Goal: Task Accomplishment & Management: Use online tool/utility

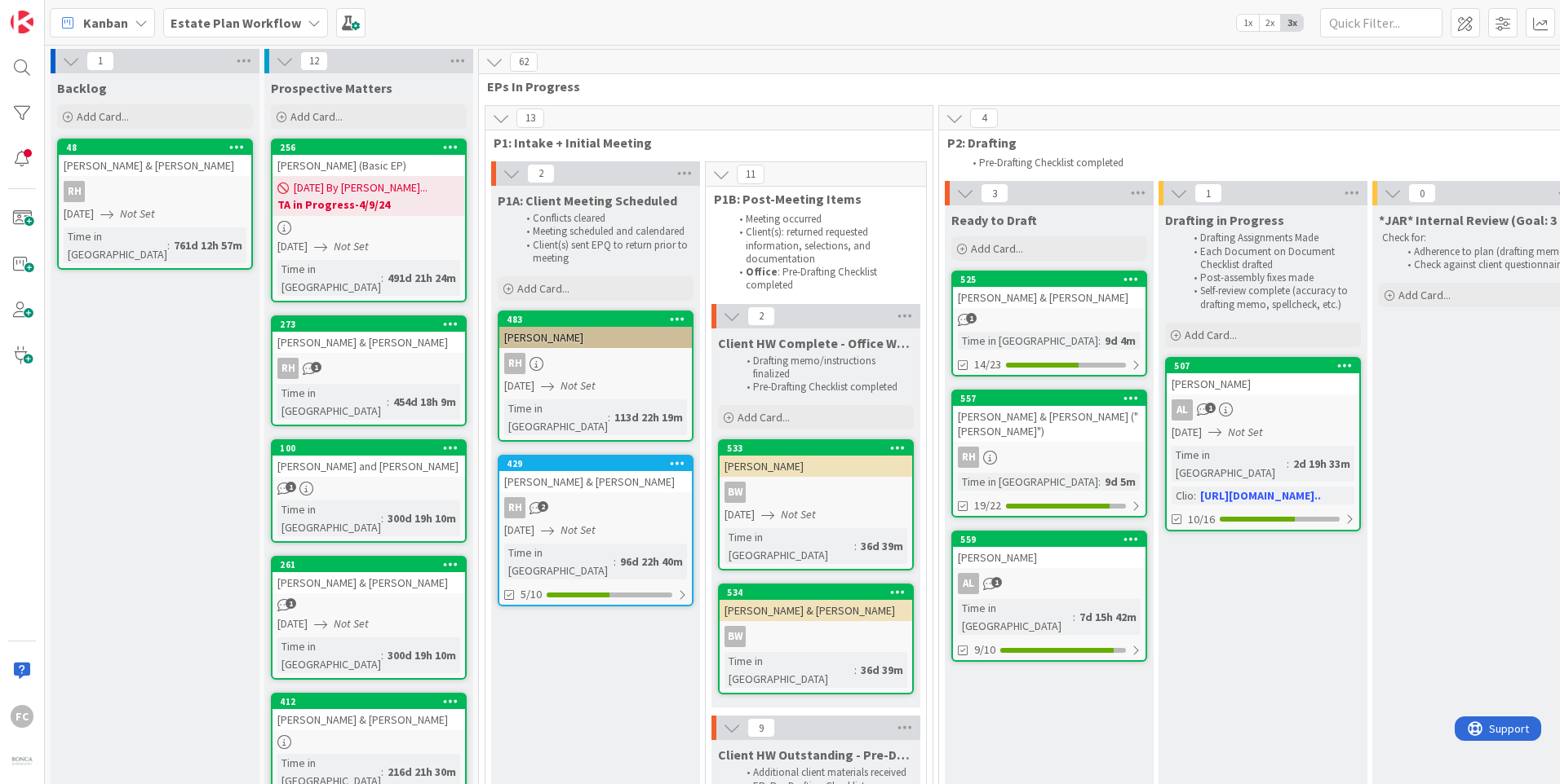
click at [287, 25] on b "Estate Plan Workflow" at bounding box center [236, 23] width 130 height 17
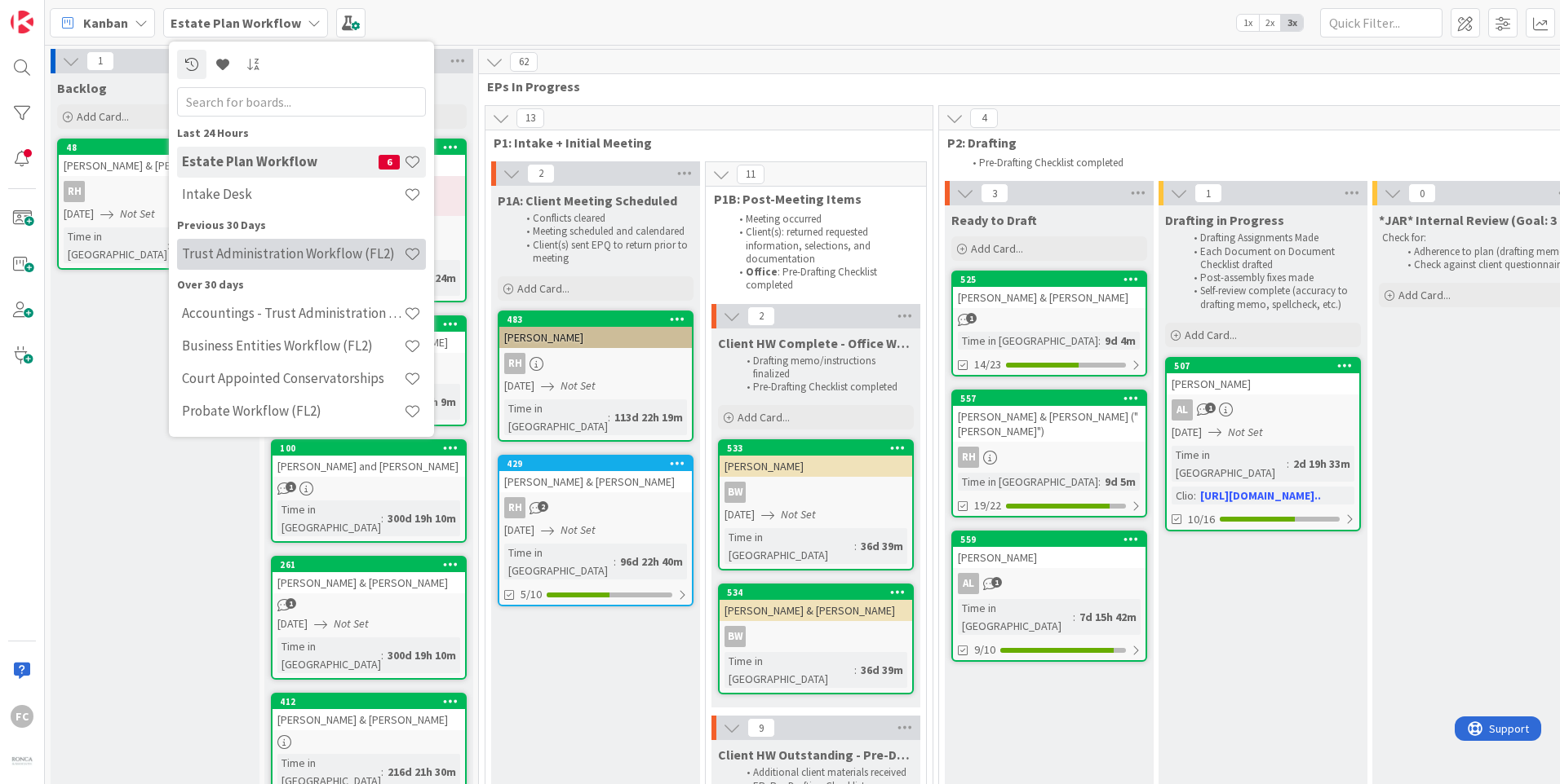
click at [277, 239] on div "Trust Administration Workflow (FL2)" at bounding box center [301, 254] width 249 height 31
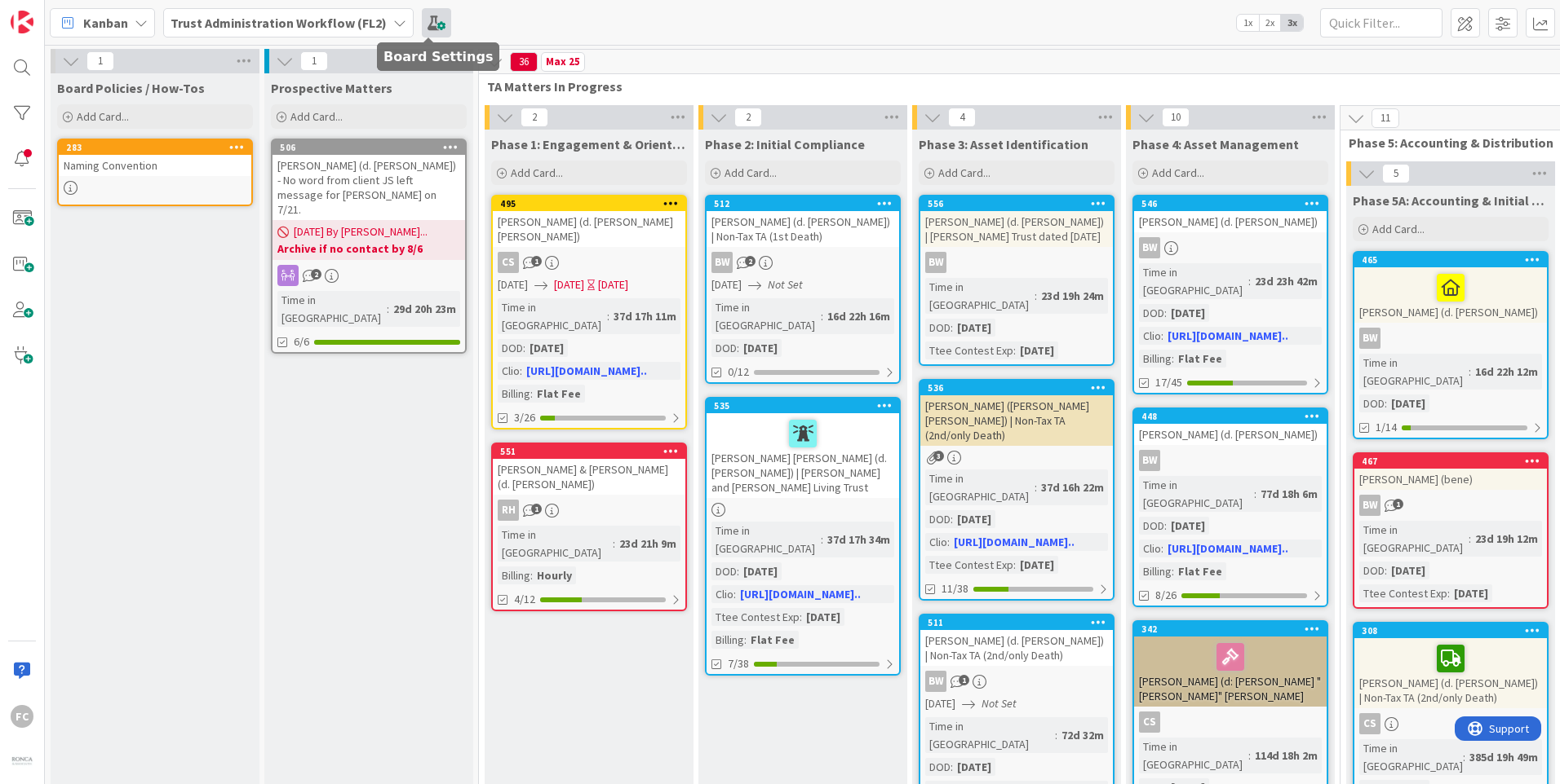
click at [422, 26] on span at bounding box center [436, 22] width 29 height 29
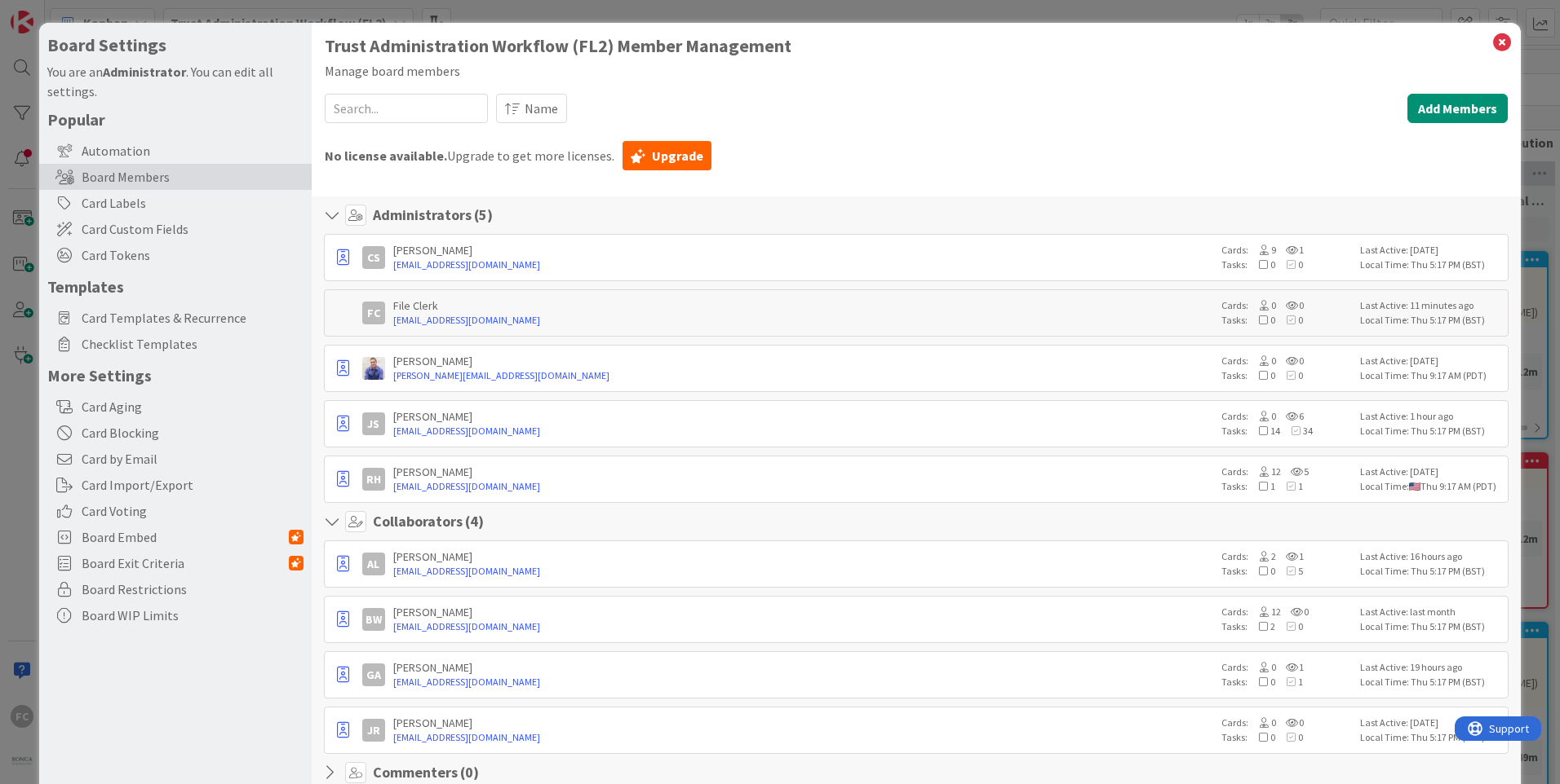
click at [193, 137] on div "Popular Automation Board Members Card Labels Card Custom Fields Card Tokens Tem…" at bounding box center [175, 368] width 256 height 519
click at [199, 150] on div "Automation" at bounding box center [176, 151] width 273 height 26
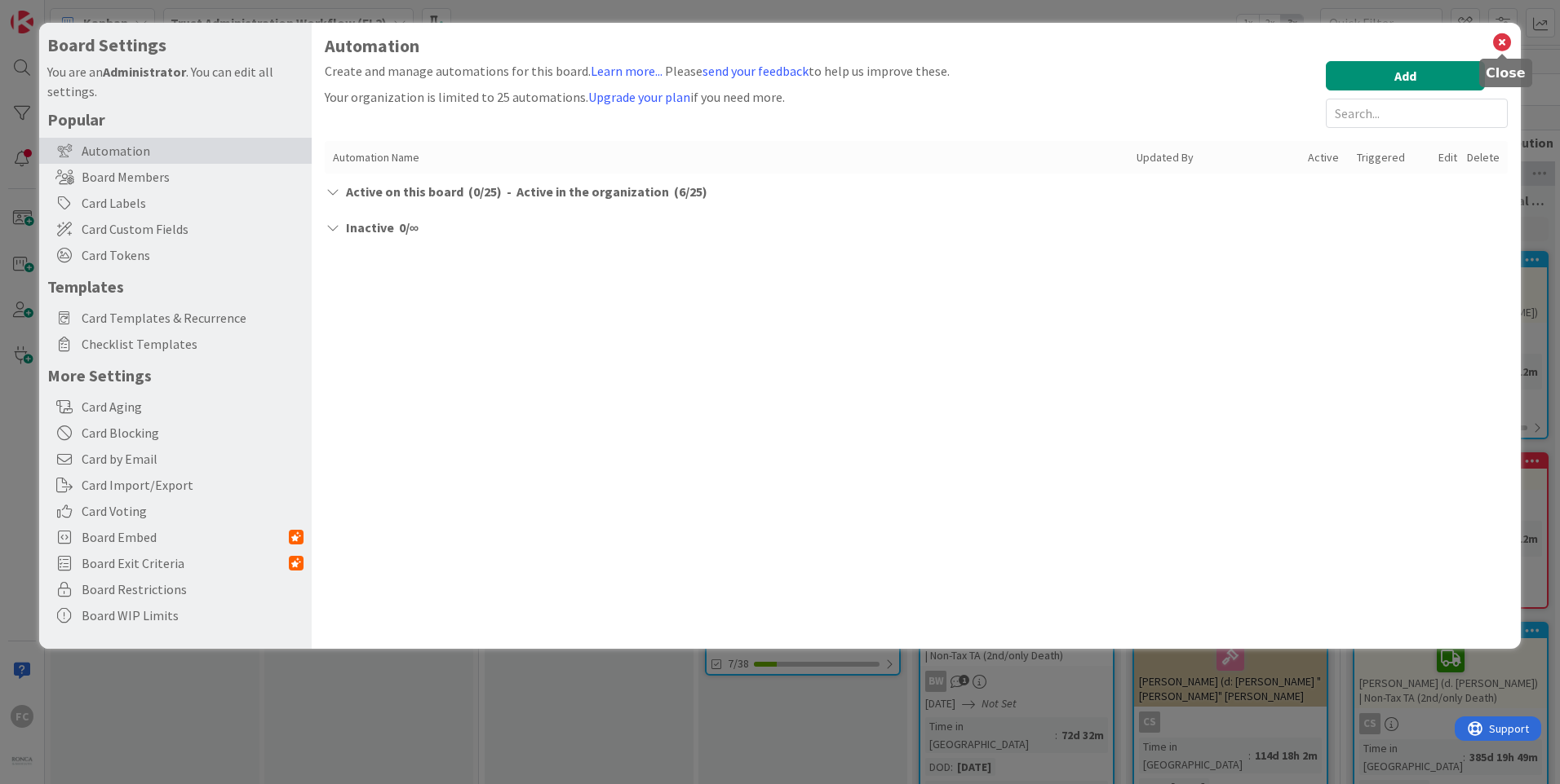
click at [1491, 35] on div "Automation Create and manage automations for this board. Learn more... Please s…" at bounding box center [915, 336] width 1209 height 627
click at [1497, 33] on icon at bounding box center [1502, 42] width 21 height 23
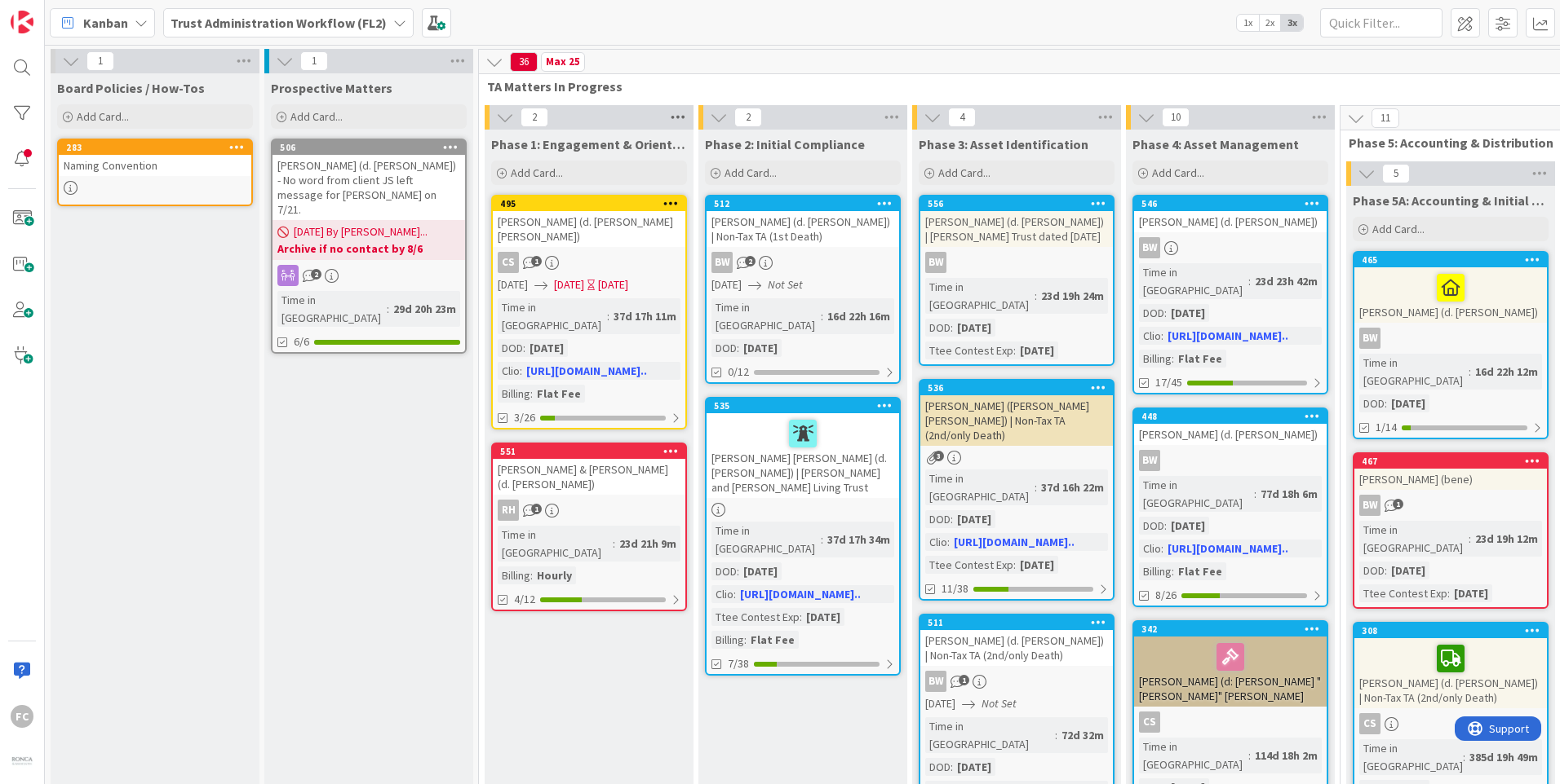
click at [687, 117] on icon at bounding box center [678, 118] width 21 height 25
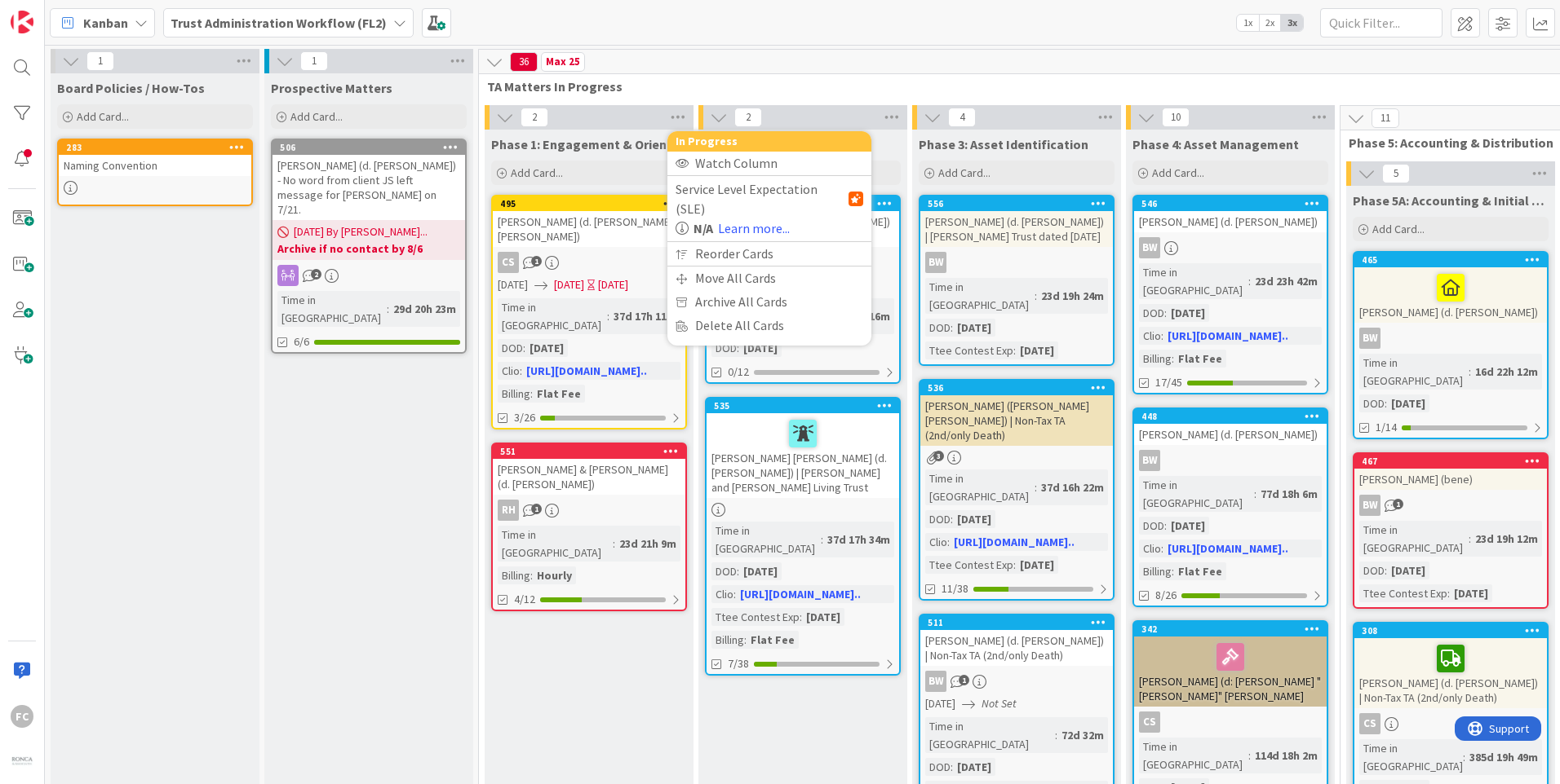
click at [588, 131] on div "Phase 1: Engagement & Orientation" at bounding box center [589, 142] width 209 height 23
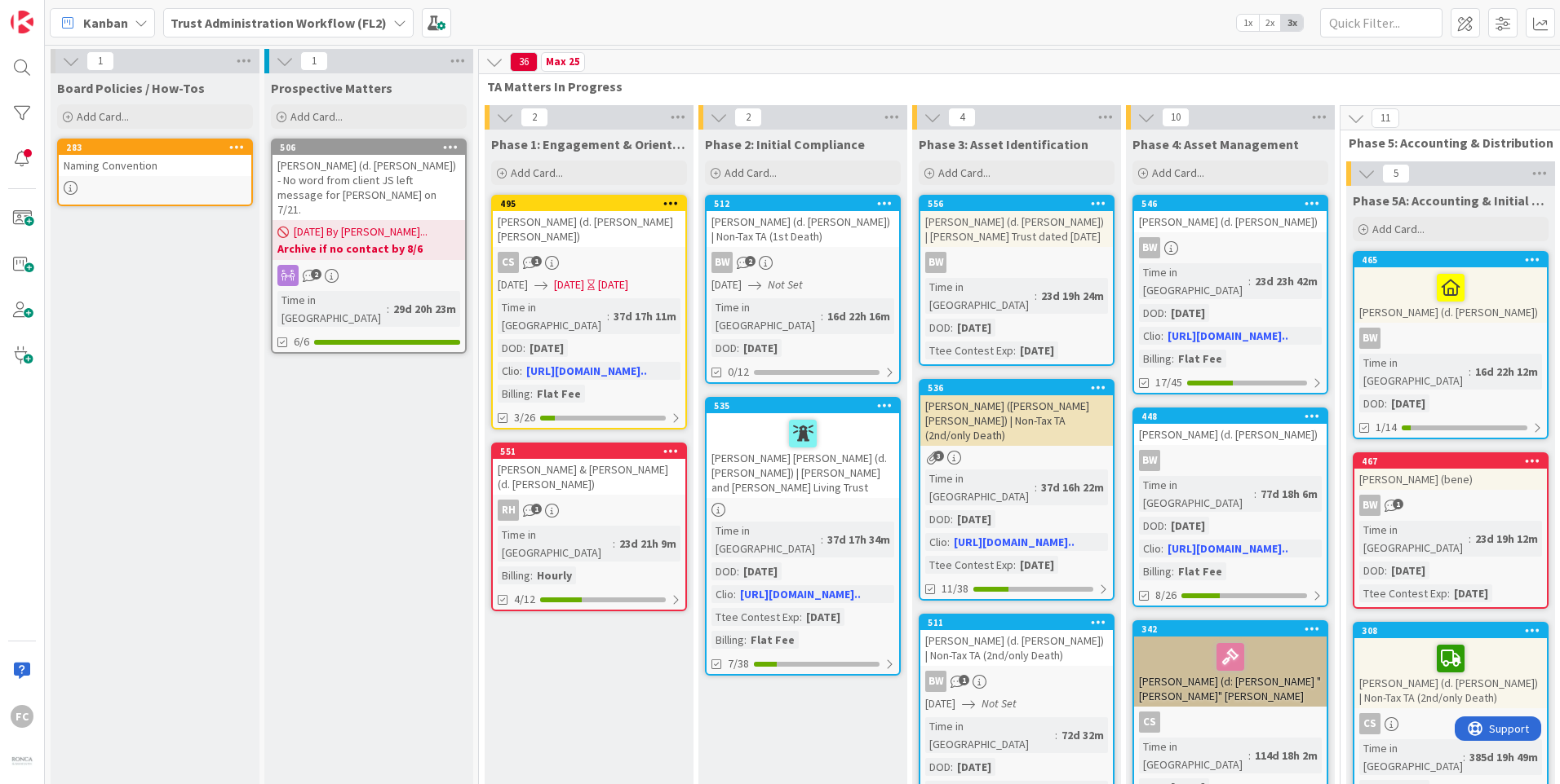
click at [565, 118] on div "2" at bounding box center [589, 118] width 209 height 25
click at [812, 149] on span "Phase 2: Initial Compliance" at bounding box center [785, 144] width 160 height 17
click at [802, 233] on div "[PERSON_NAME] (d. [PERSON_NAME]) | Non-Tax TA (1st Death)" at bounding box center [802, 229] width 193 height 36
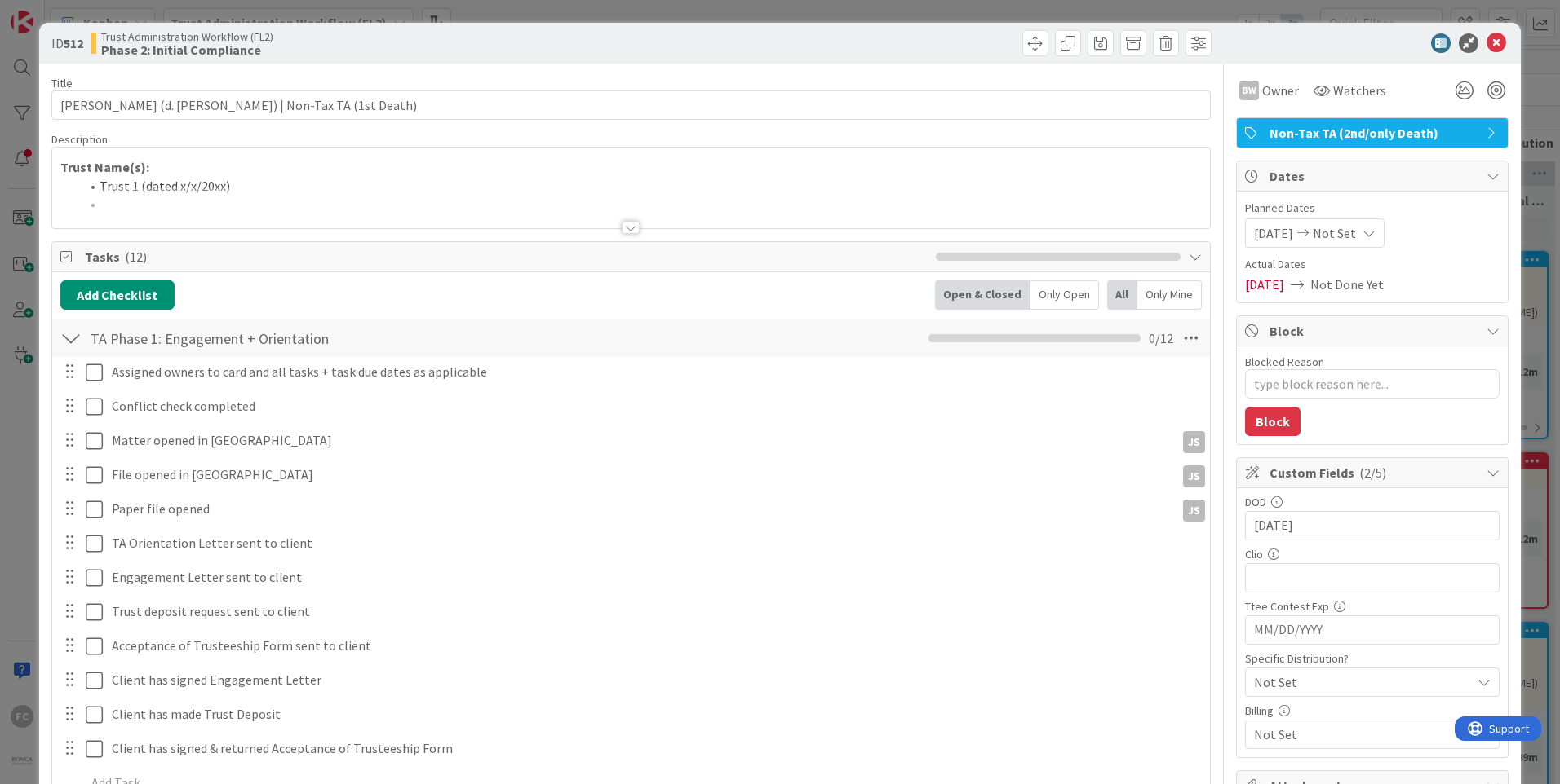
type textarea "x"
click at [1486, 46] on icon at bounding box center [1496, 43] width 19 height 19
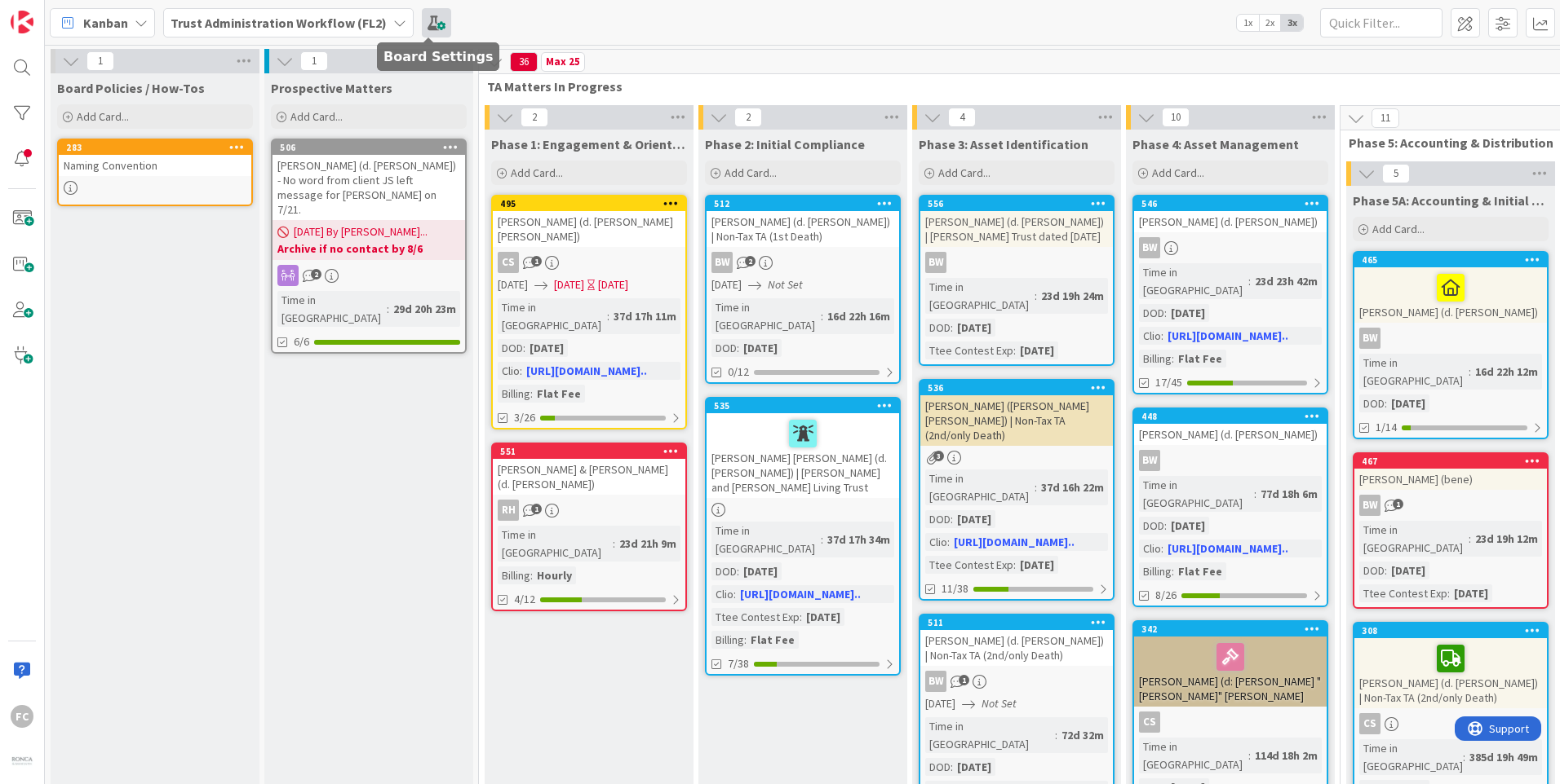
click at [428, 26] on span at bounding box center [436, 22] width 29 height 29
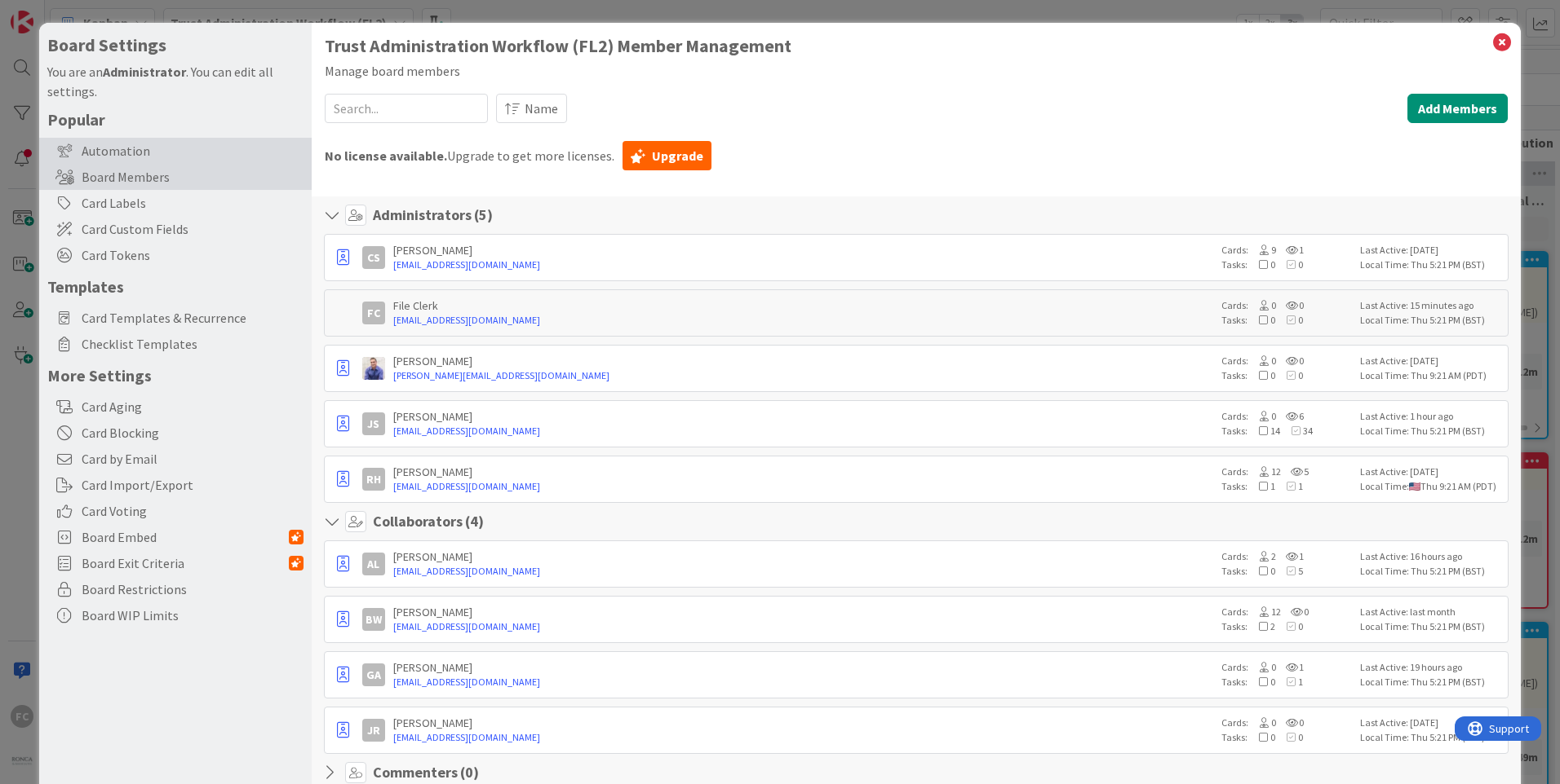
click at [179, 158] on div "Automation" at bounding box center [176, 151] width 273 height 26
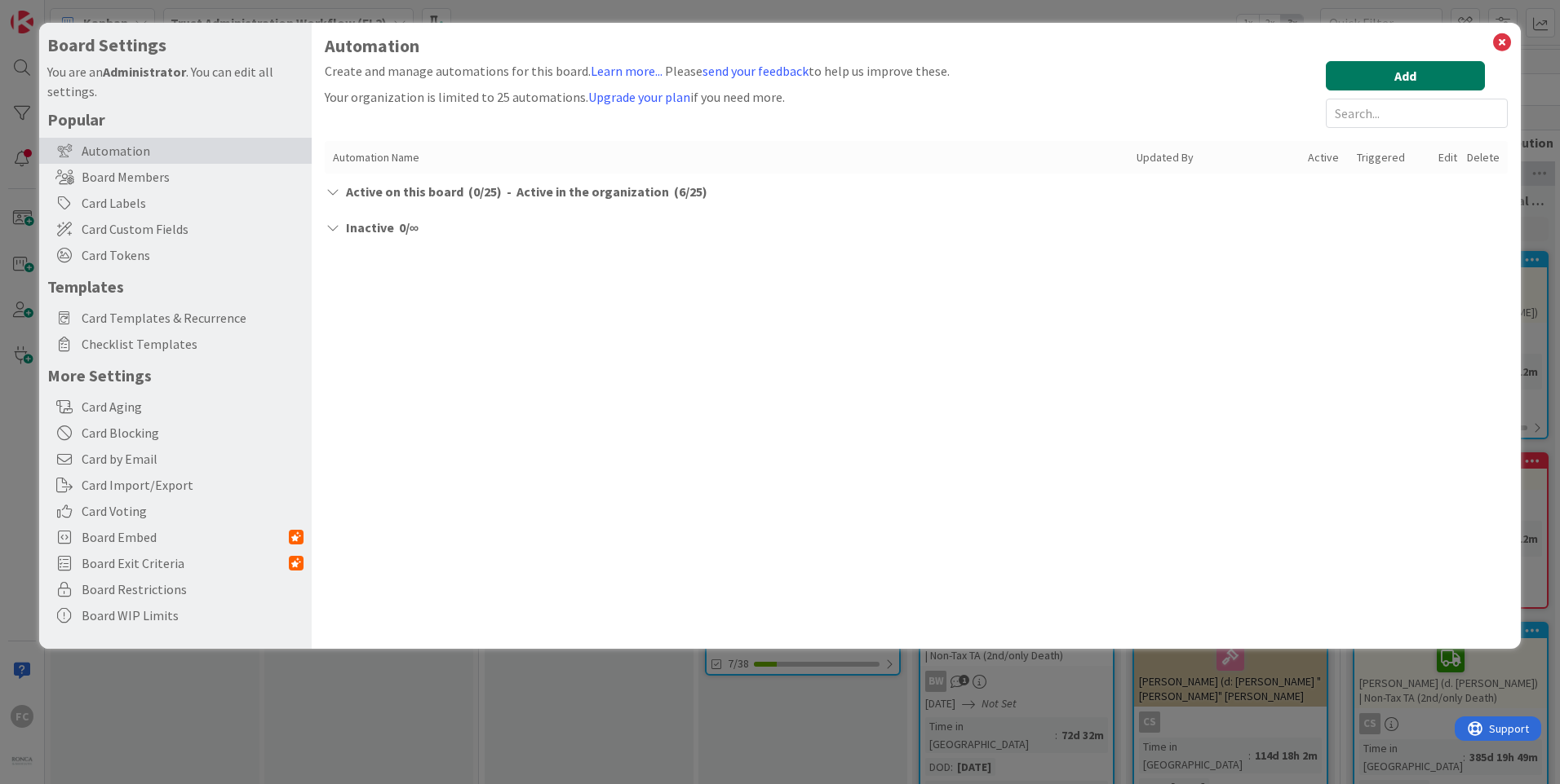
click at [1425, 83] on button "Add" at bounding box center [1405, 76] width 159 height 29
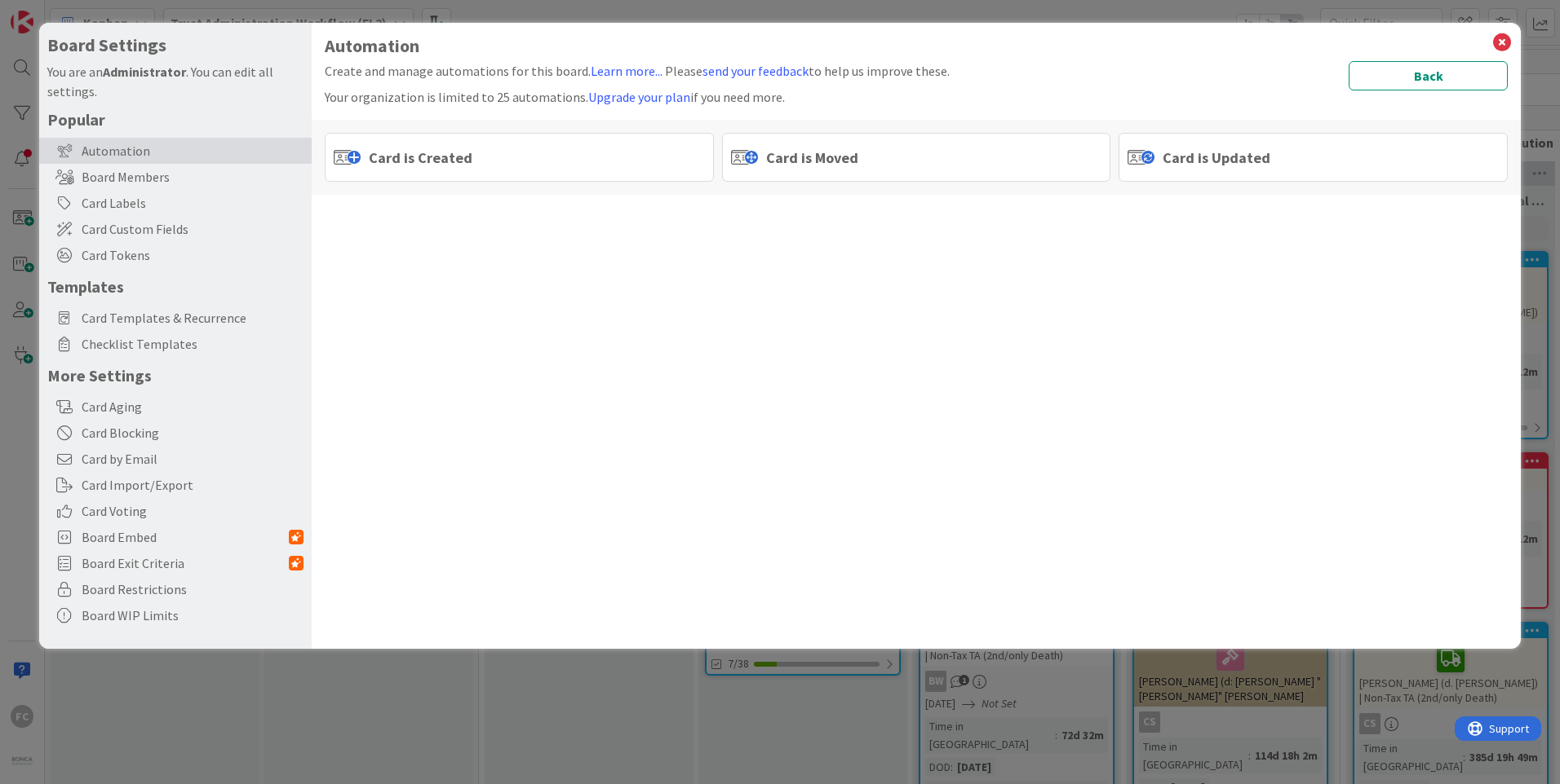
click at [791, 181] on div "Card is Moved" at bounding box center [916, 157] width 390 height 49
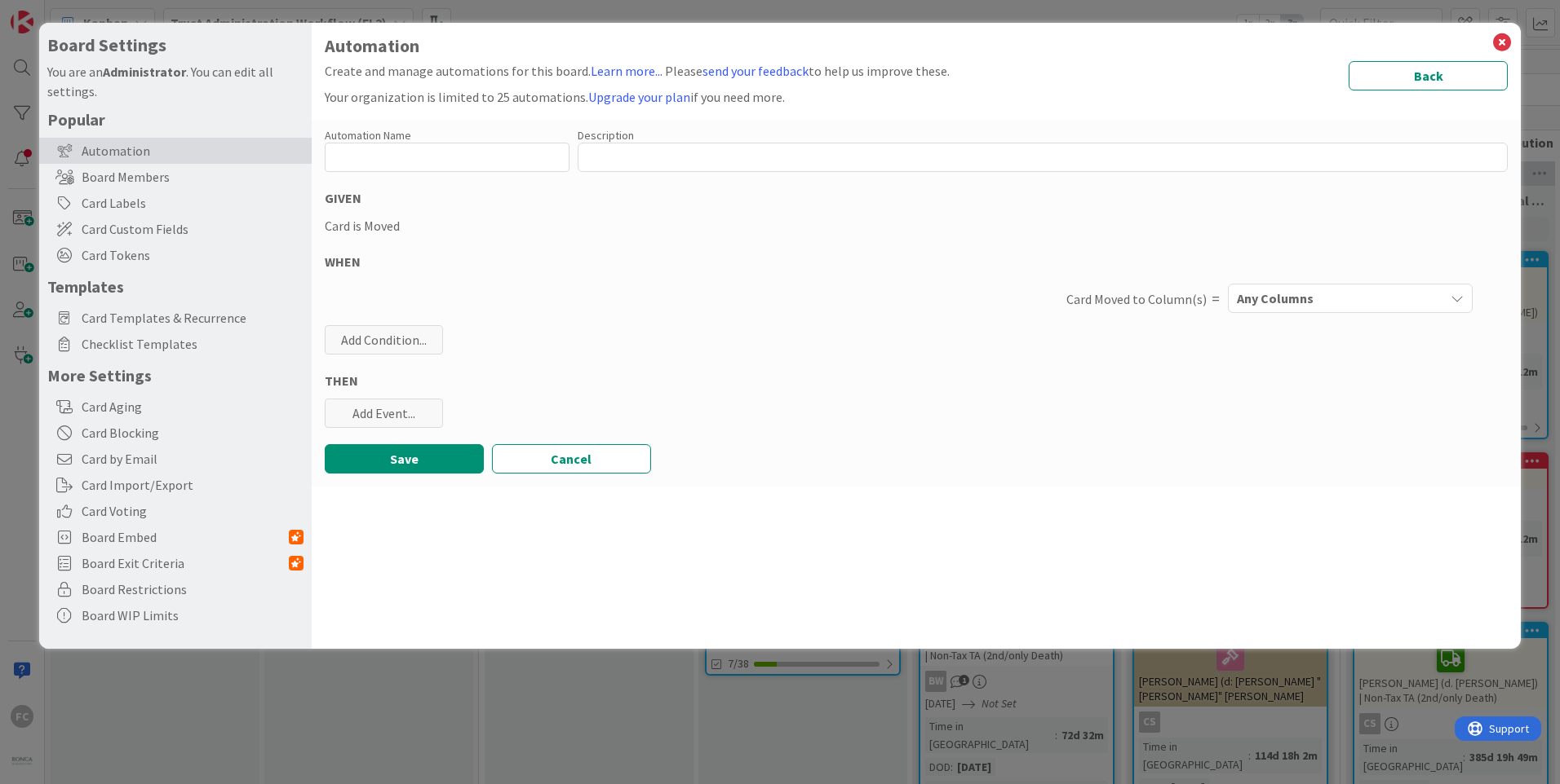
click at [1327, 296] on div "Any Columns" at bounding box center [1338, 299] width 211 height 26
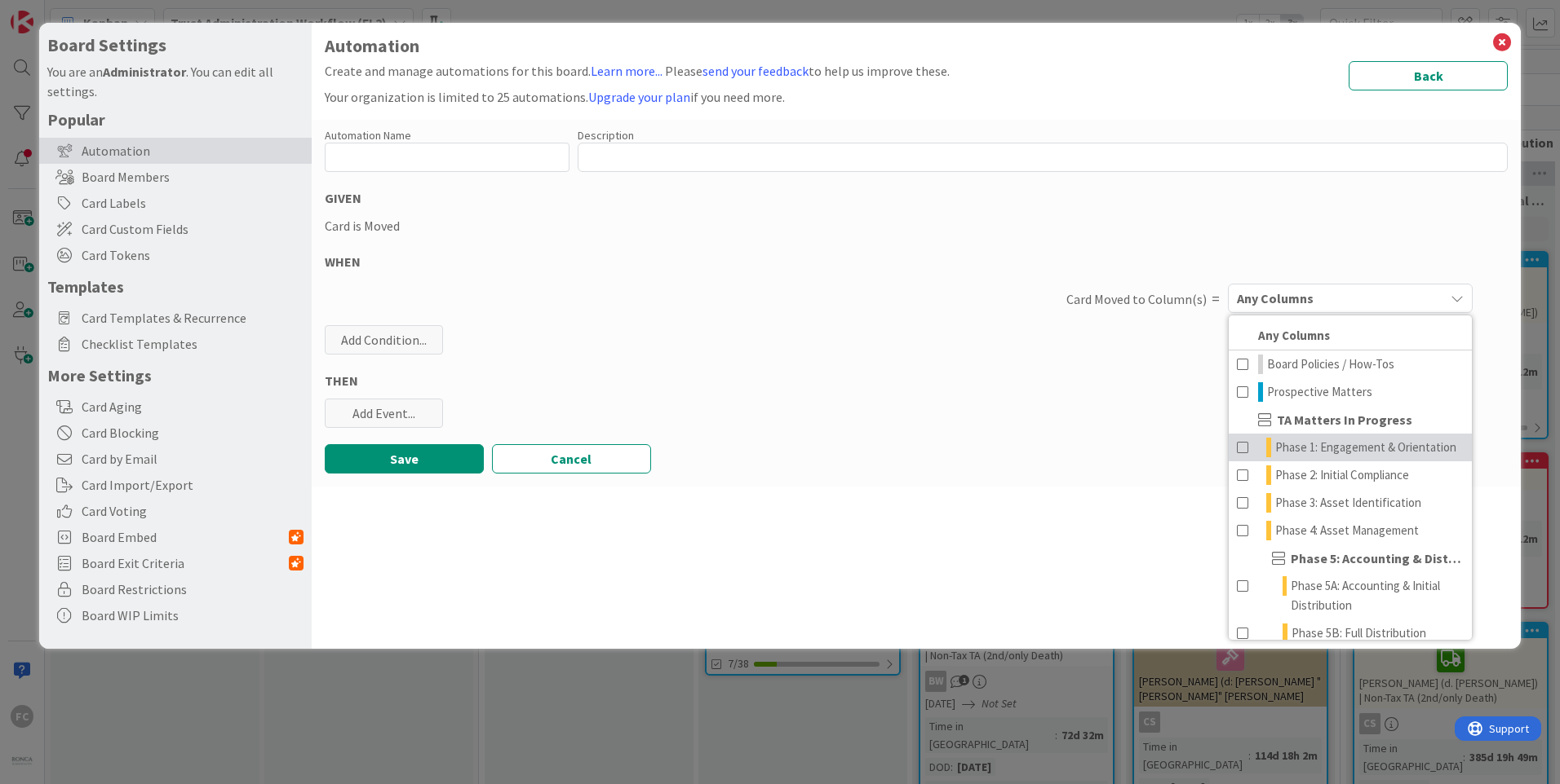
click at [1349, 447] on span "Phase 1: Engagement & Orientation" at bounding box center [1366, 447] width 181 height 19
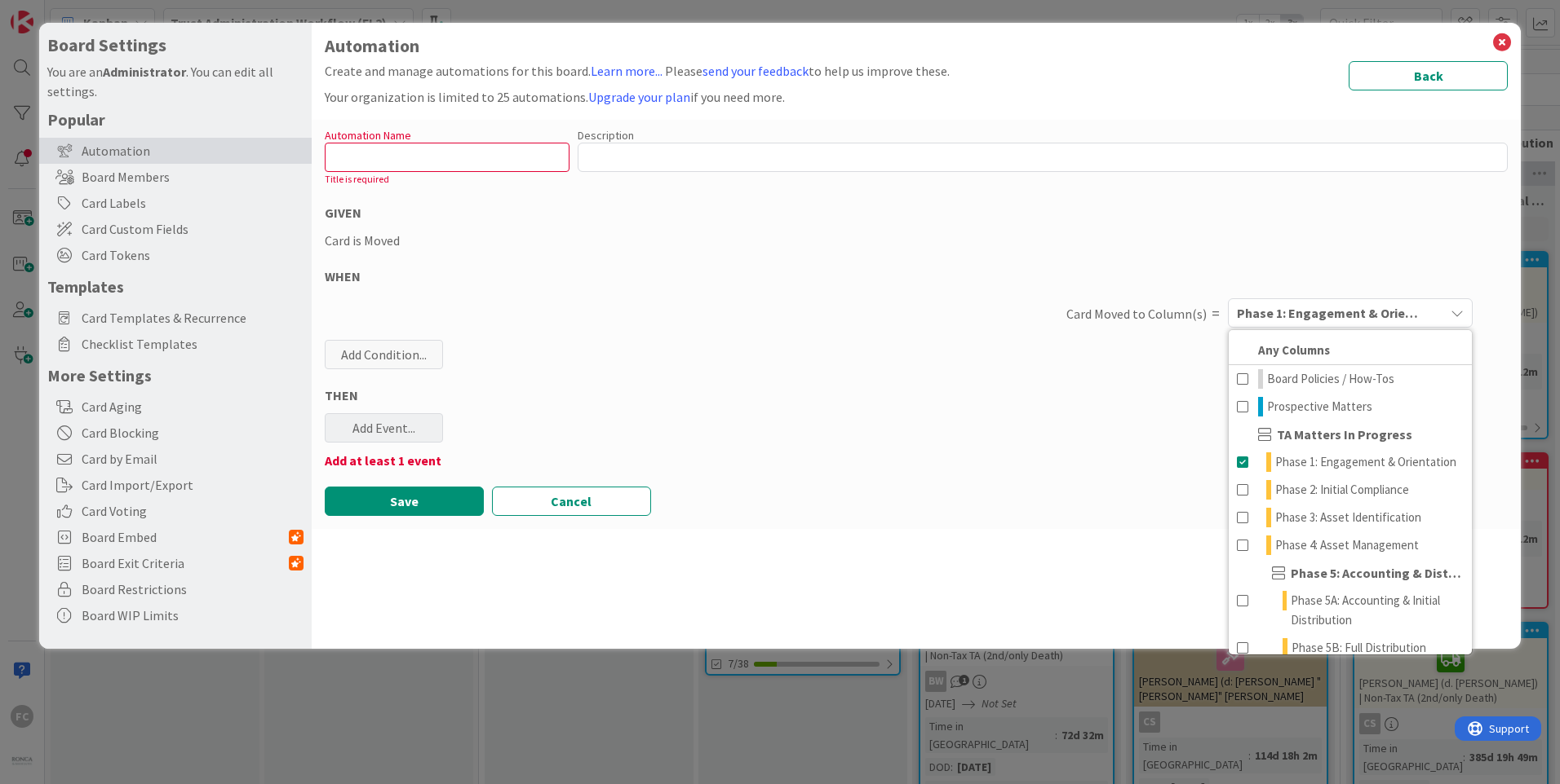
click at [420, 416] on div "Add Event..." at bounding box center [383, 427] width 119 height 29
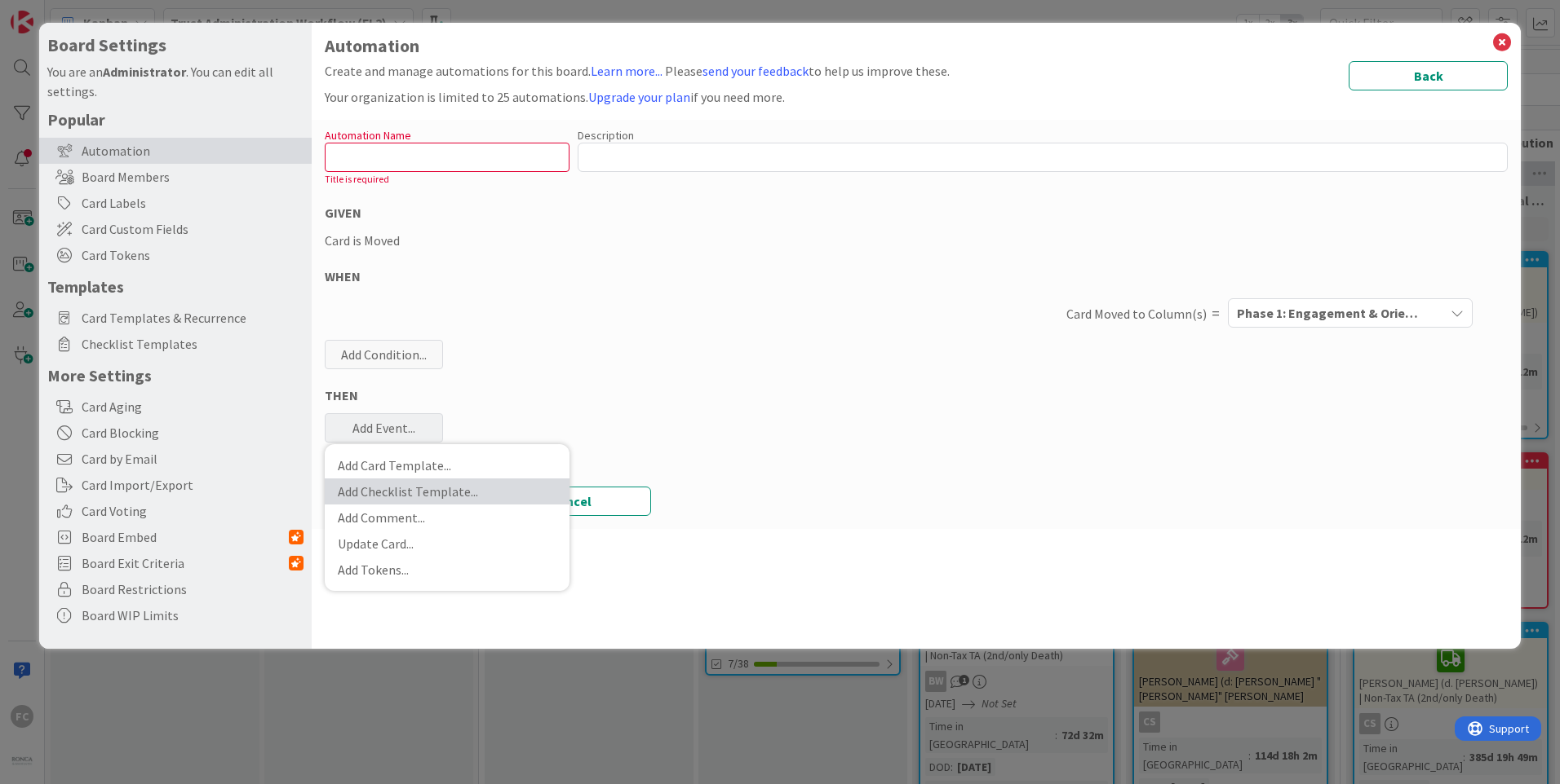
click at [440, 487] on link "Add Checklist Template ..." at bounding box center [447, 492] width 244 height 26
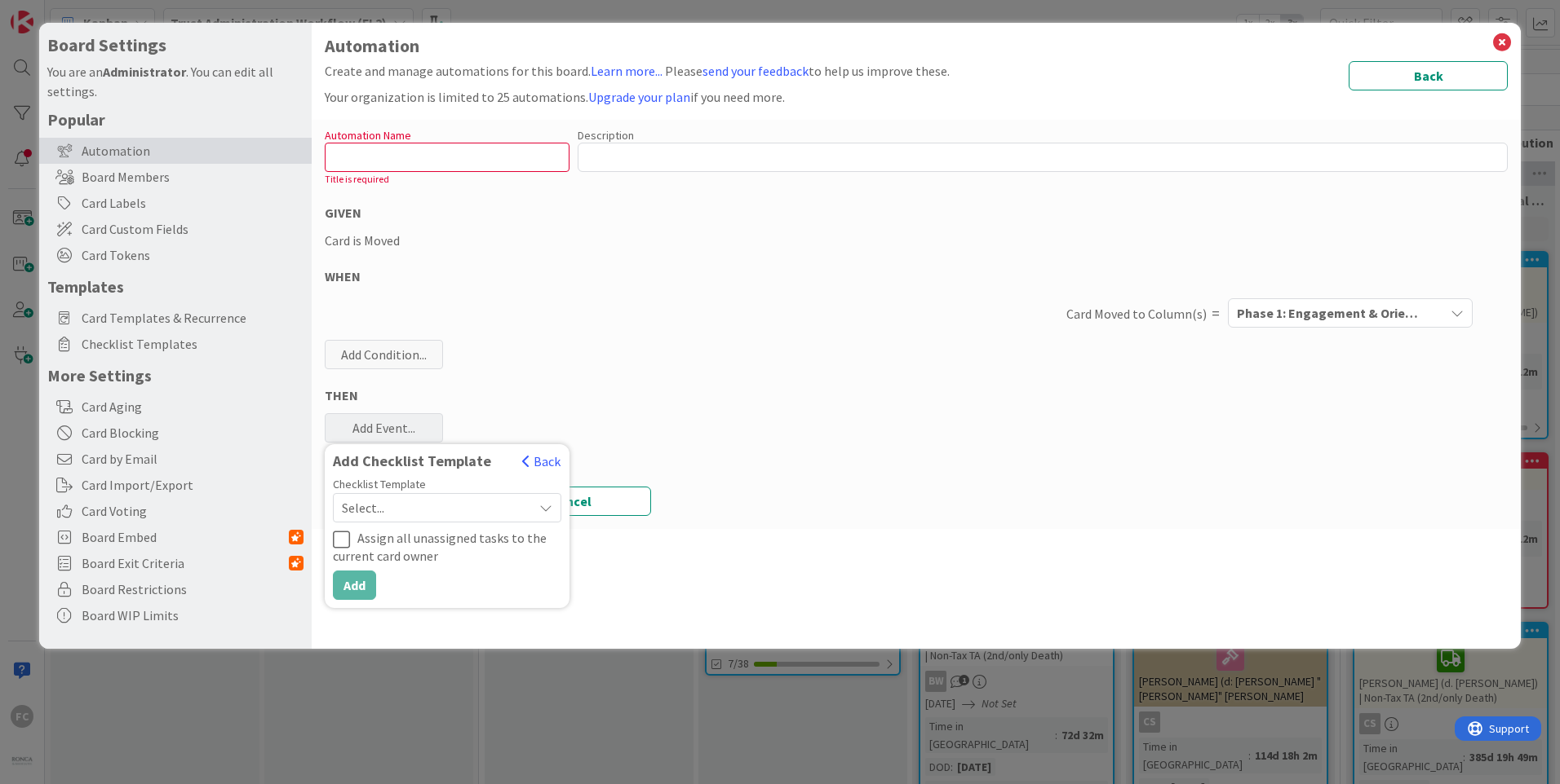
click at [441, 506] on span "Select..." at bounding box center [434, 508] width 183 height 23
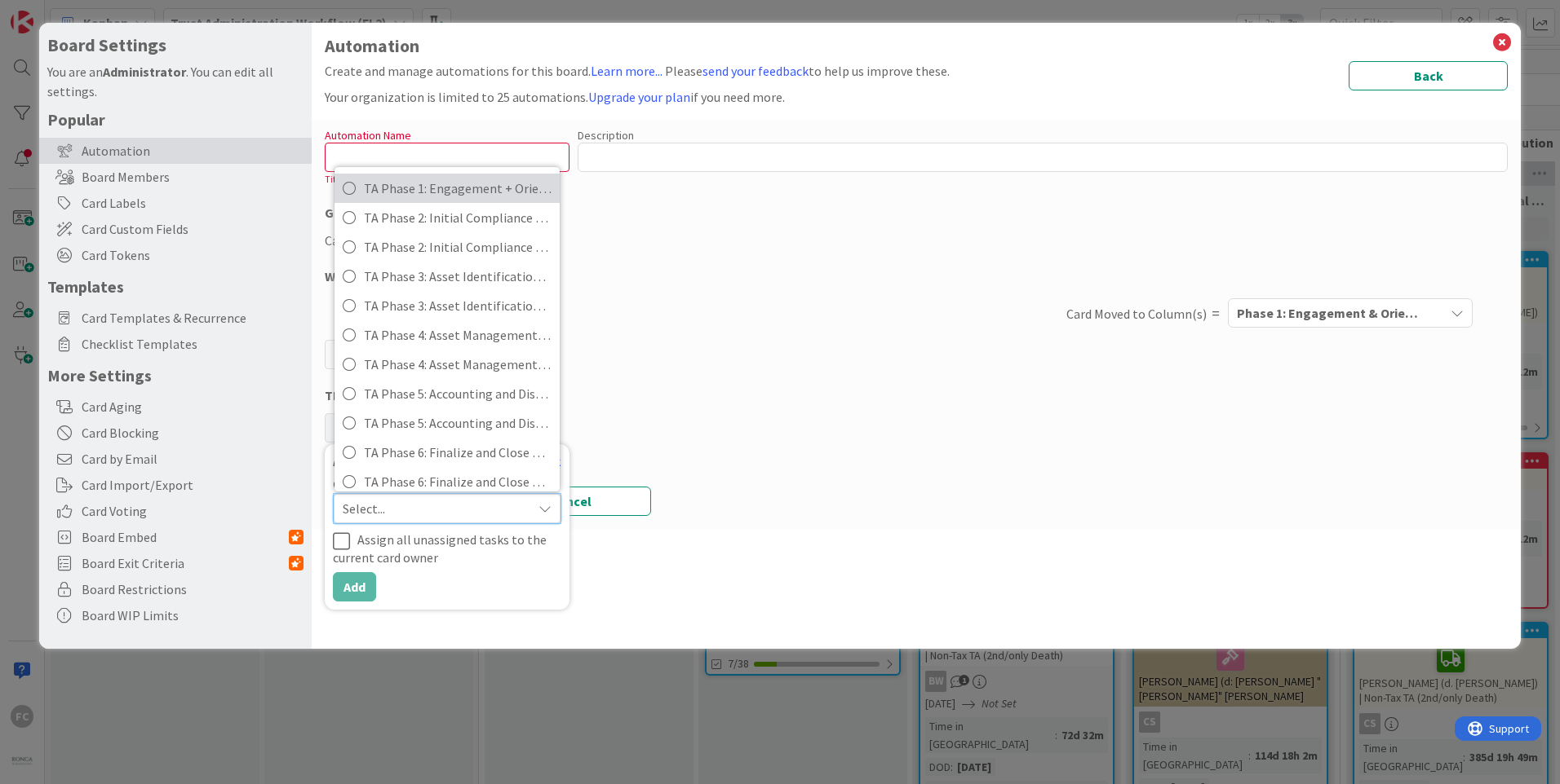
click at [445, 189] on span "TA Phase 1: Engagement + Orientation" at bounding box center [457, 188] width 187 height 25
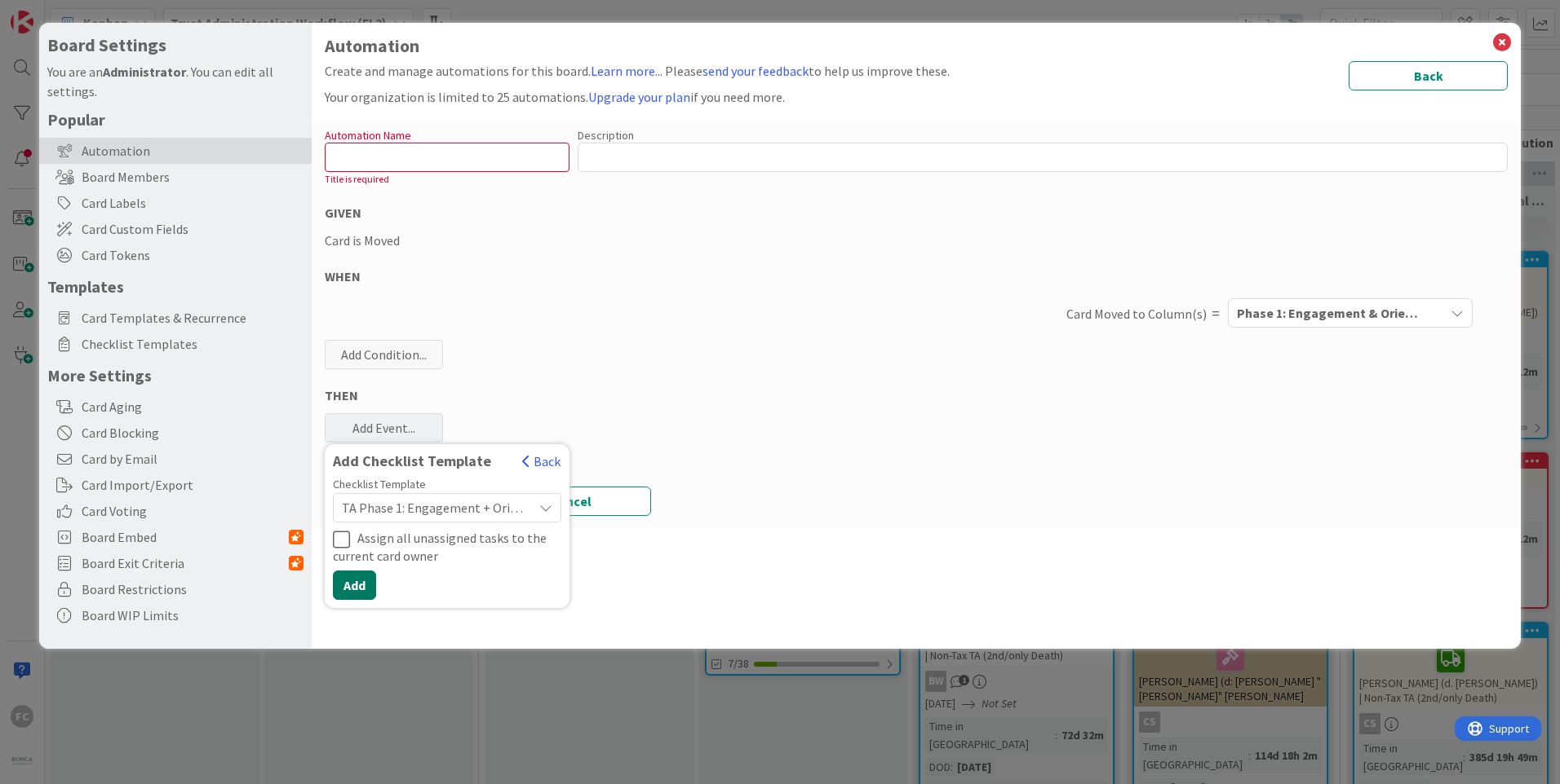
click at [365, 588] on button "Add" at bounding box center [354, 584] width 43 height 29
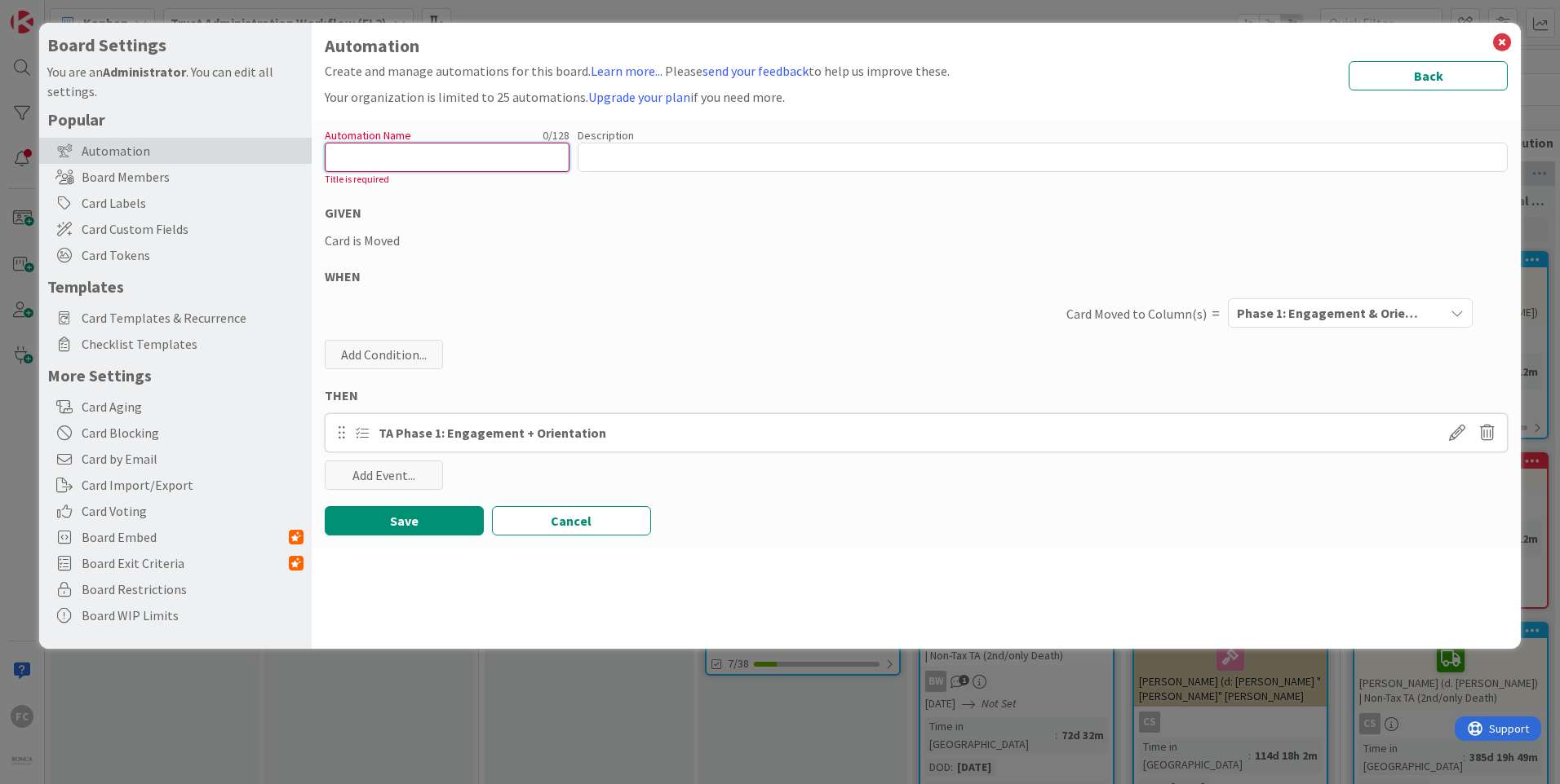
click at [486, 156] on input "text" at bounding box center [447, 156] width 244 height 29
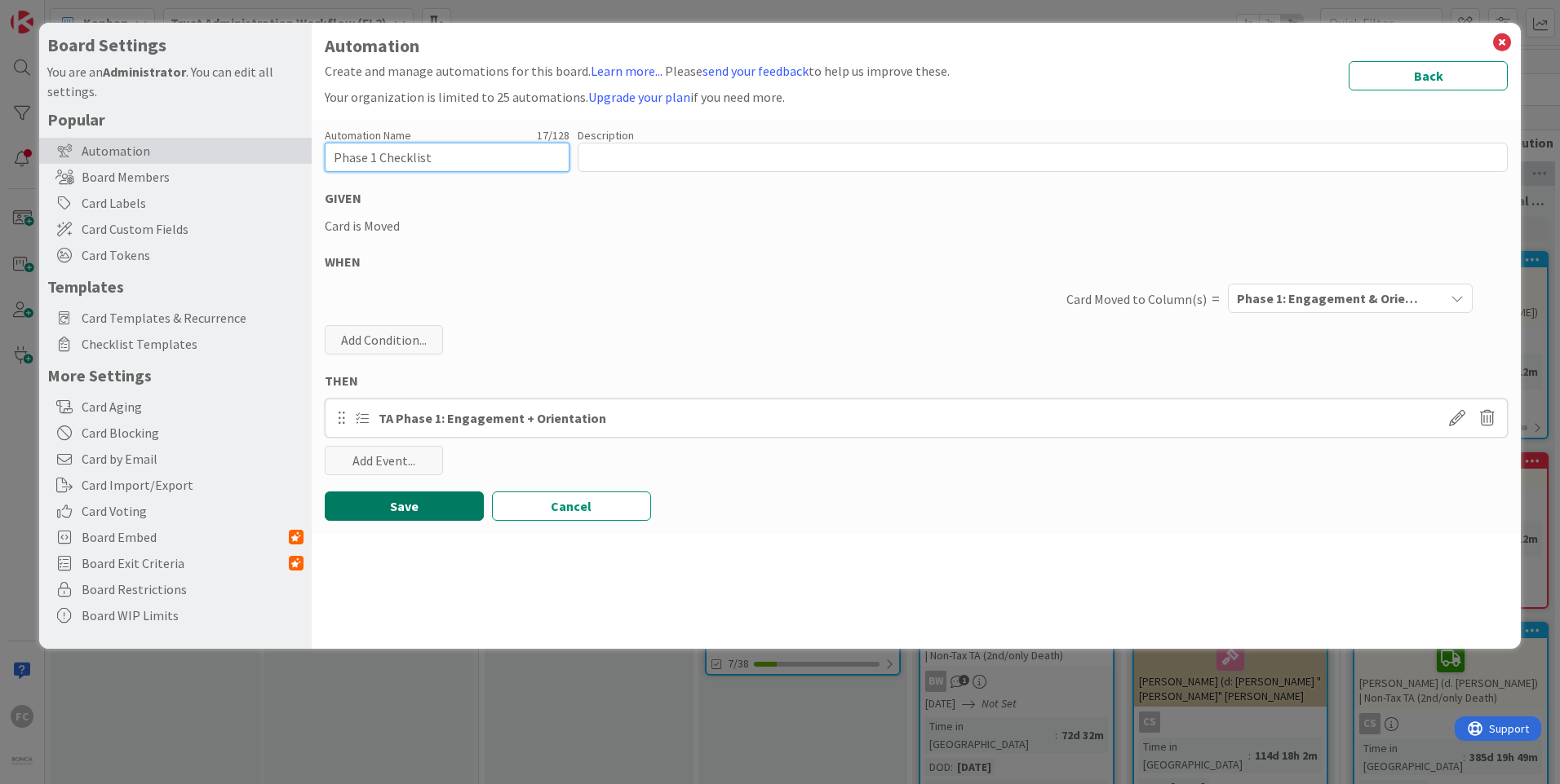
type input "Phase 1 Checklist"
click at [417, 496] on button "Save" at bounding box center [404, 505] width 159 height 29
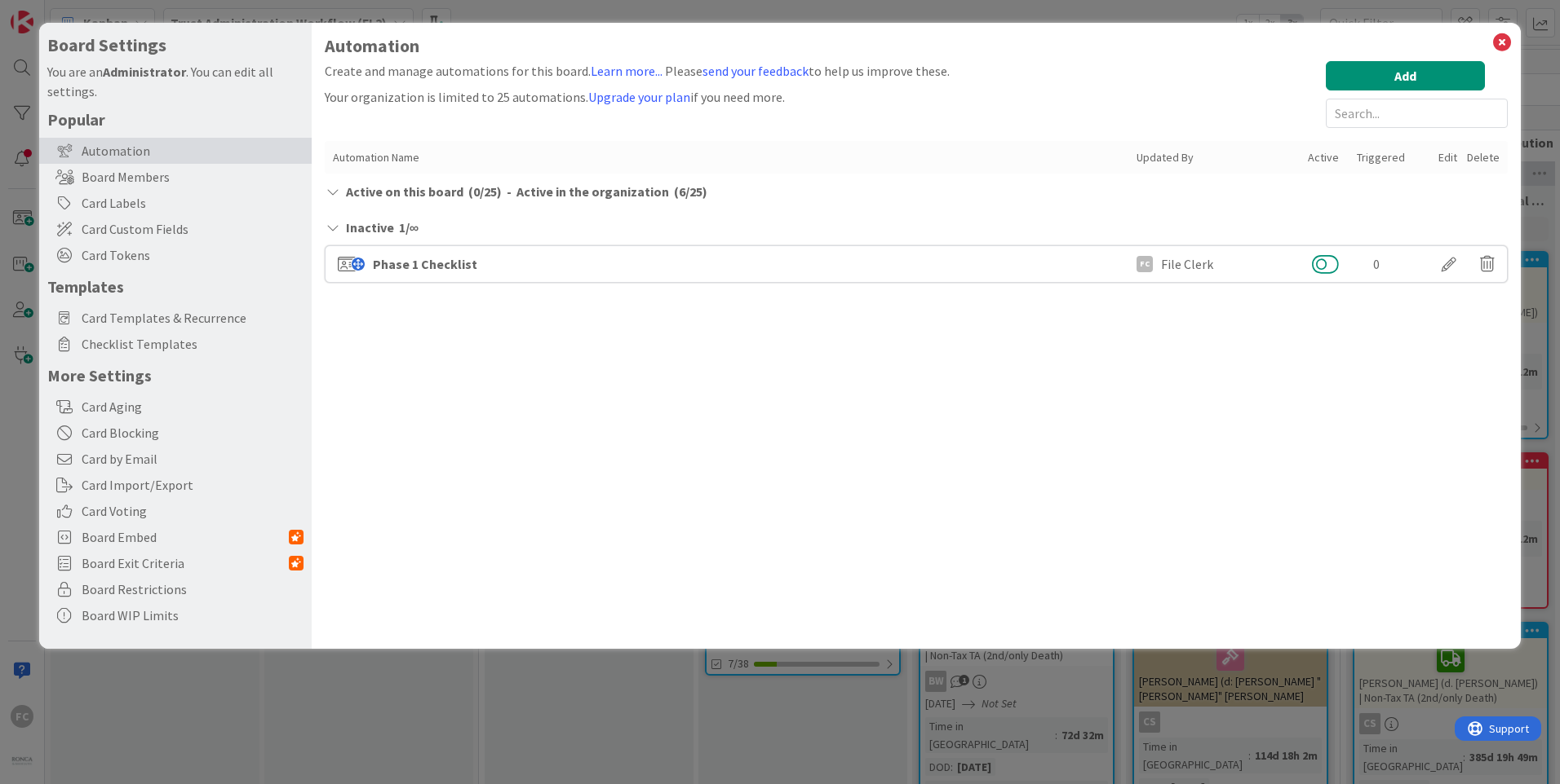
click at [1332, 264] on button at bounding box center [1325, 265] width 27 height 21
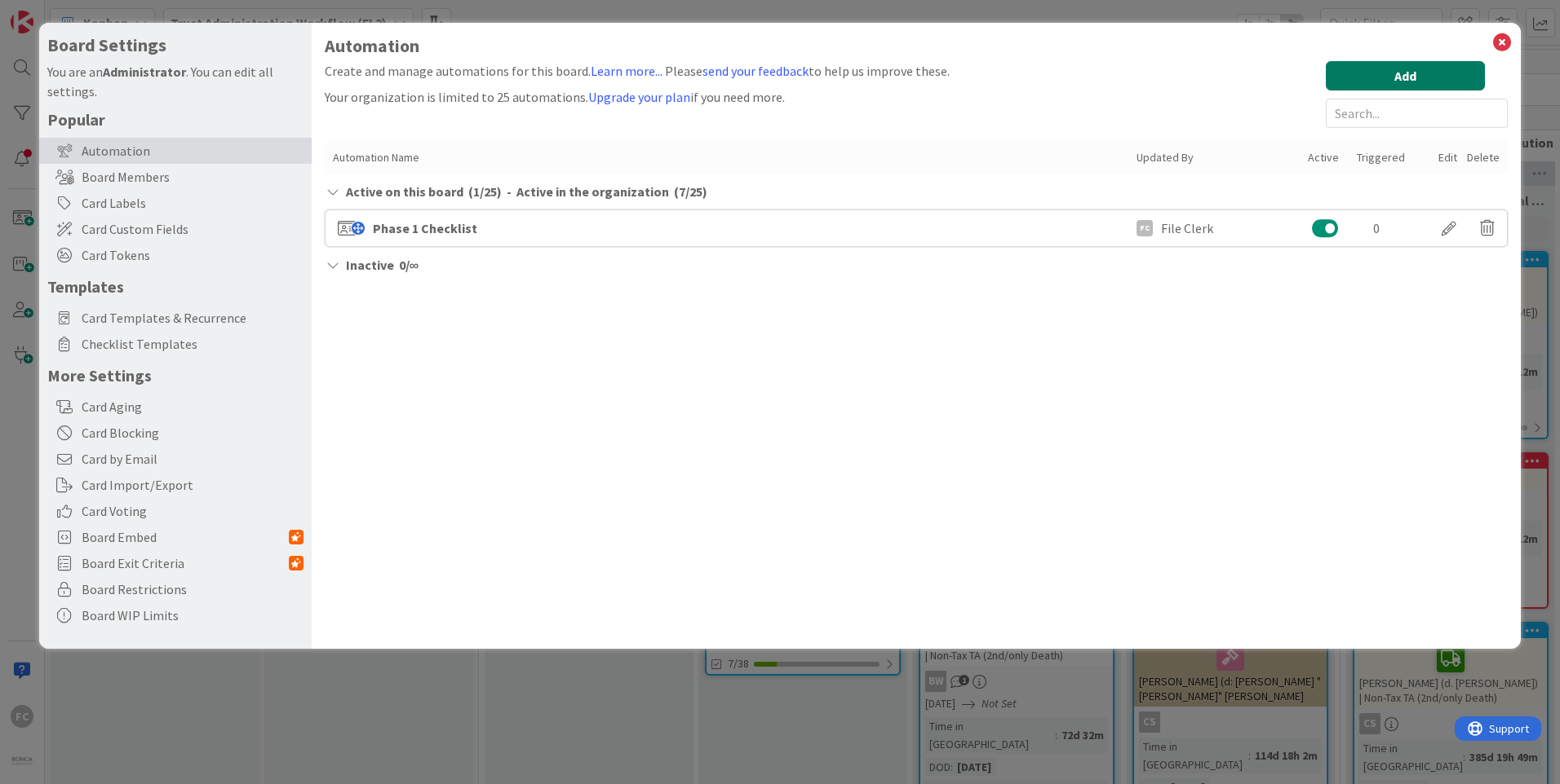
click at [1406, 84] on button "Add" at bounding box center [1405, 76] width 159 height 29
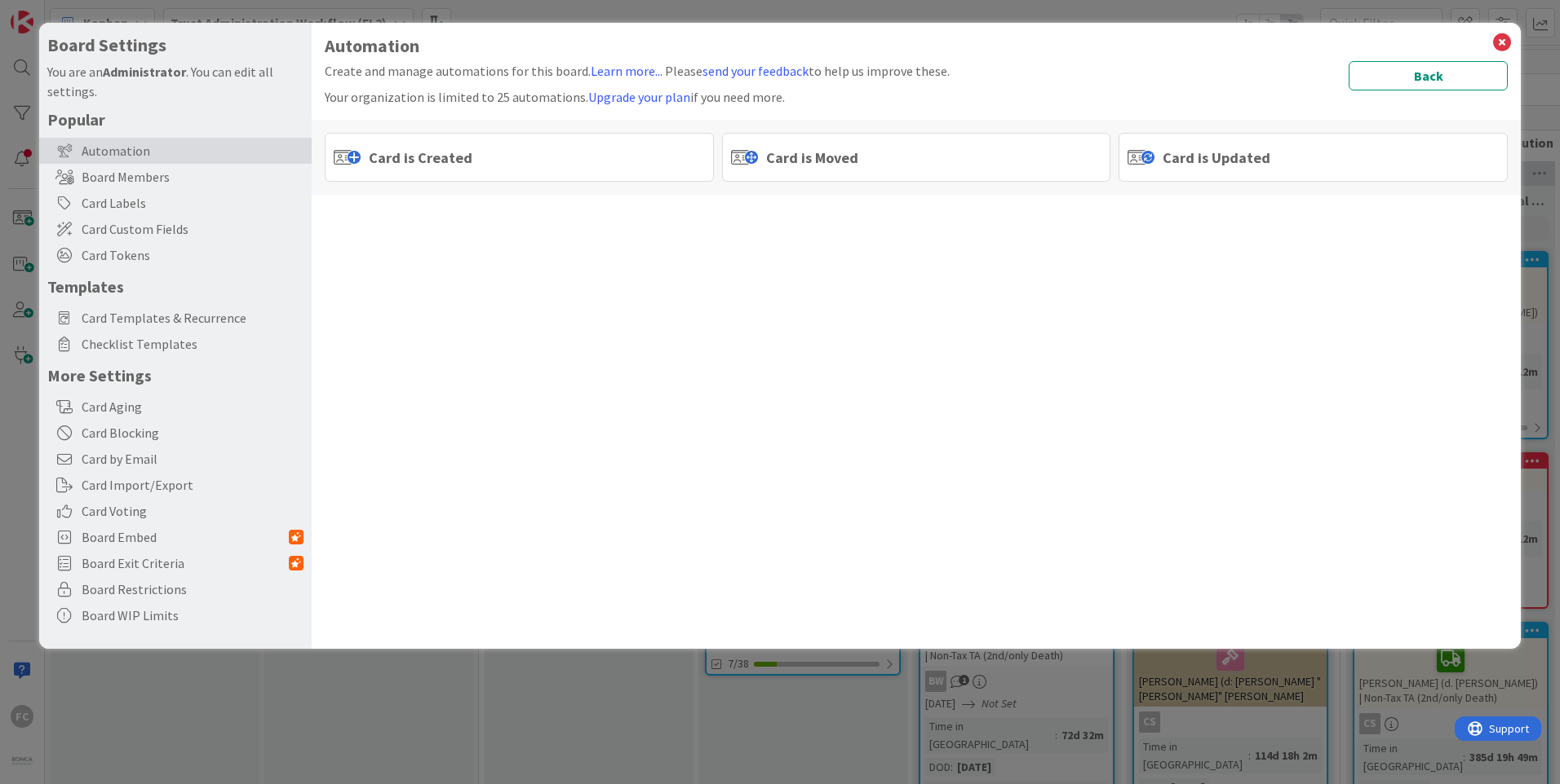
click at [868, 164] on div "Card is Moved" at bounding box center [916, 157] width 390 height 49
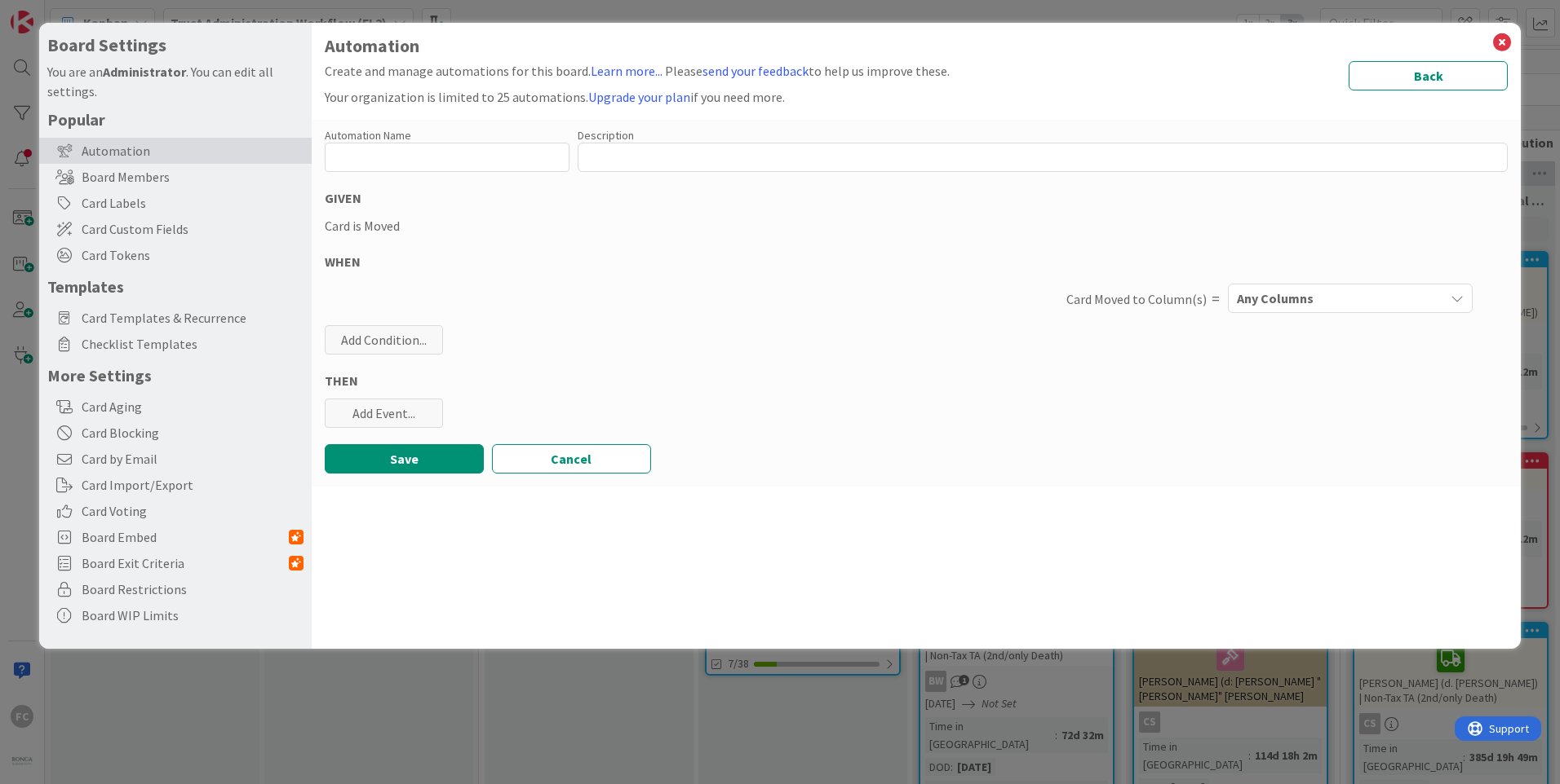
click at [1279, 295] on span "Any Columns" at bounding box center [1274, 298] width 77 height 21
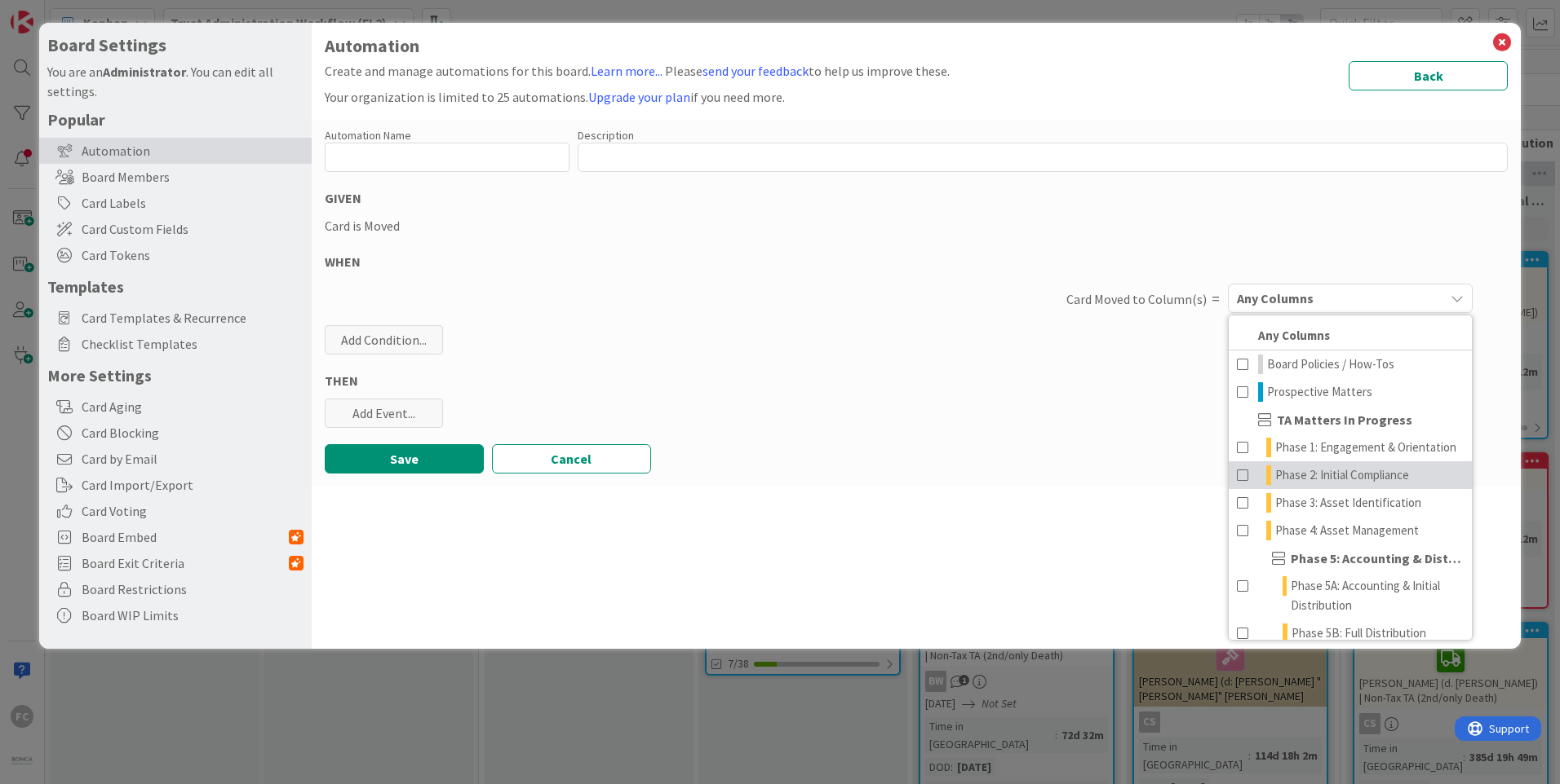
click at [1338, 485] on span "Phase 2: Initial Compliance" at bounding box center [1342, 475] width 134 height 19
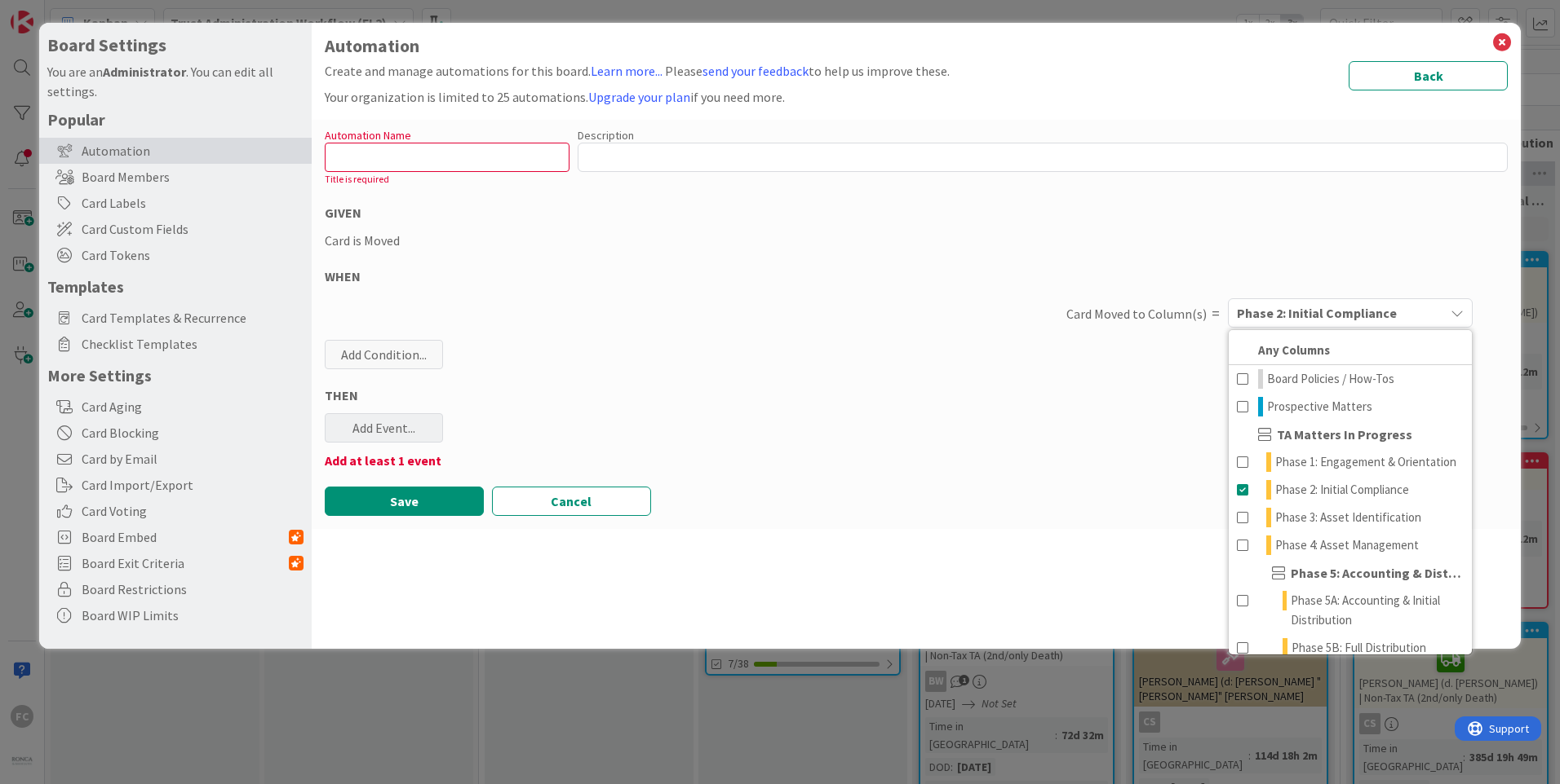
click at [424, 422] on div "Add Event..." at bounding box center [383, 427] width 119 height 29
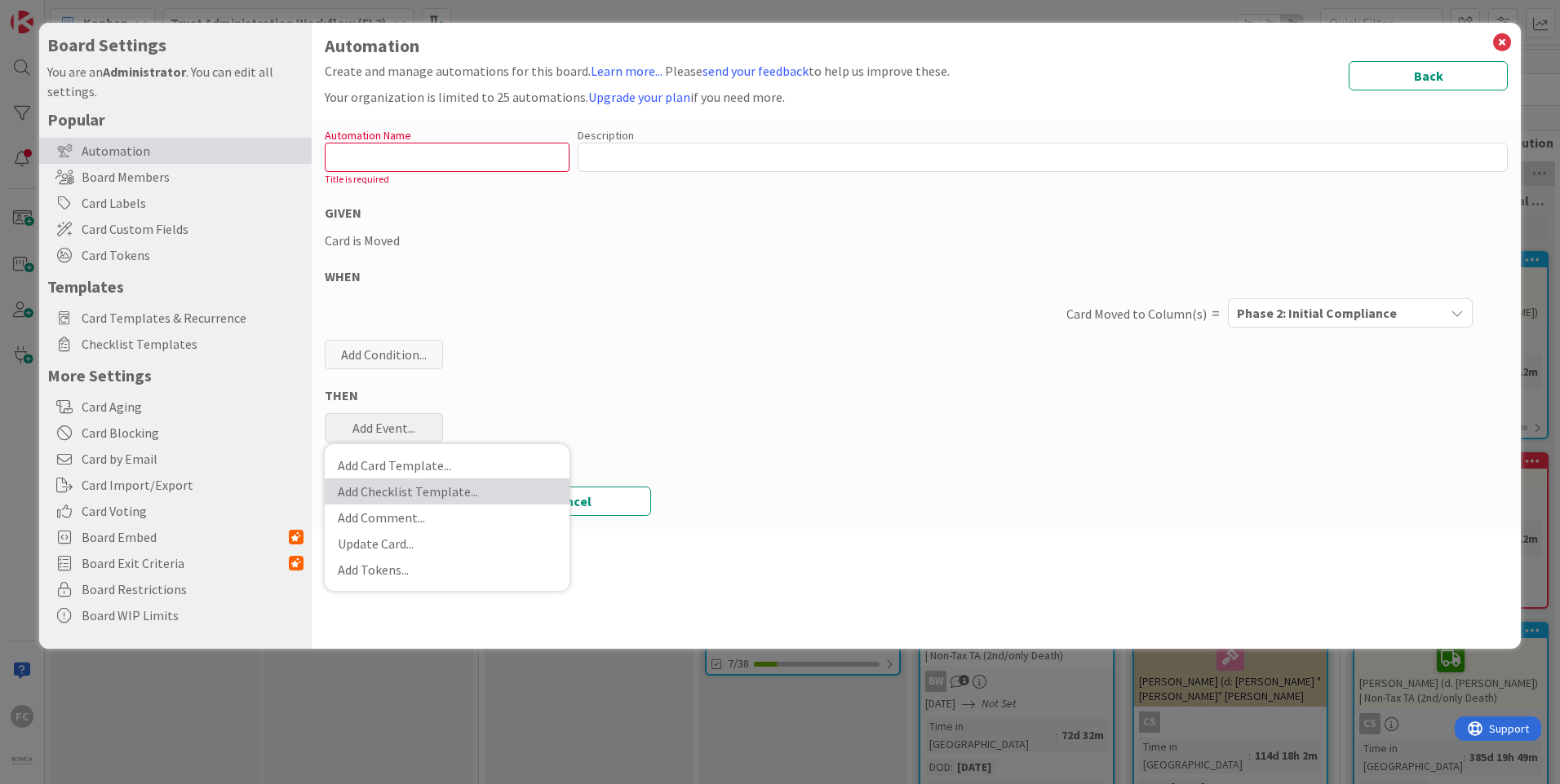
click at [451, 494] on link "Add Checklist Template ..." at bounding box center [447, 492] width 244 height 26
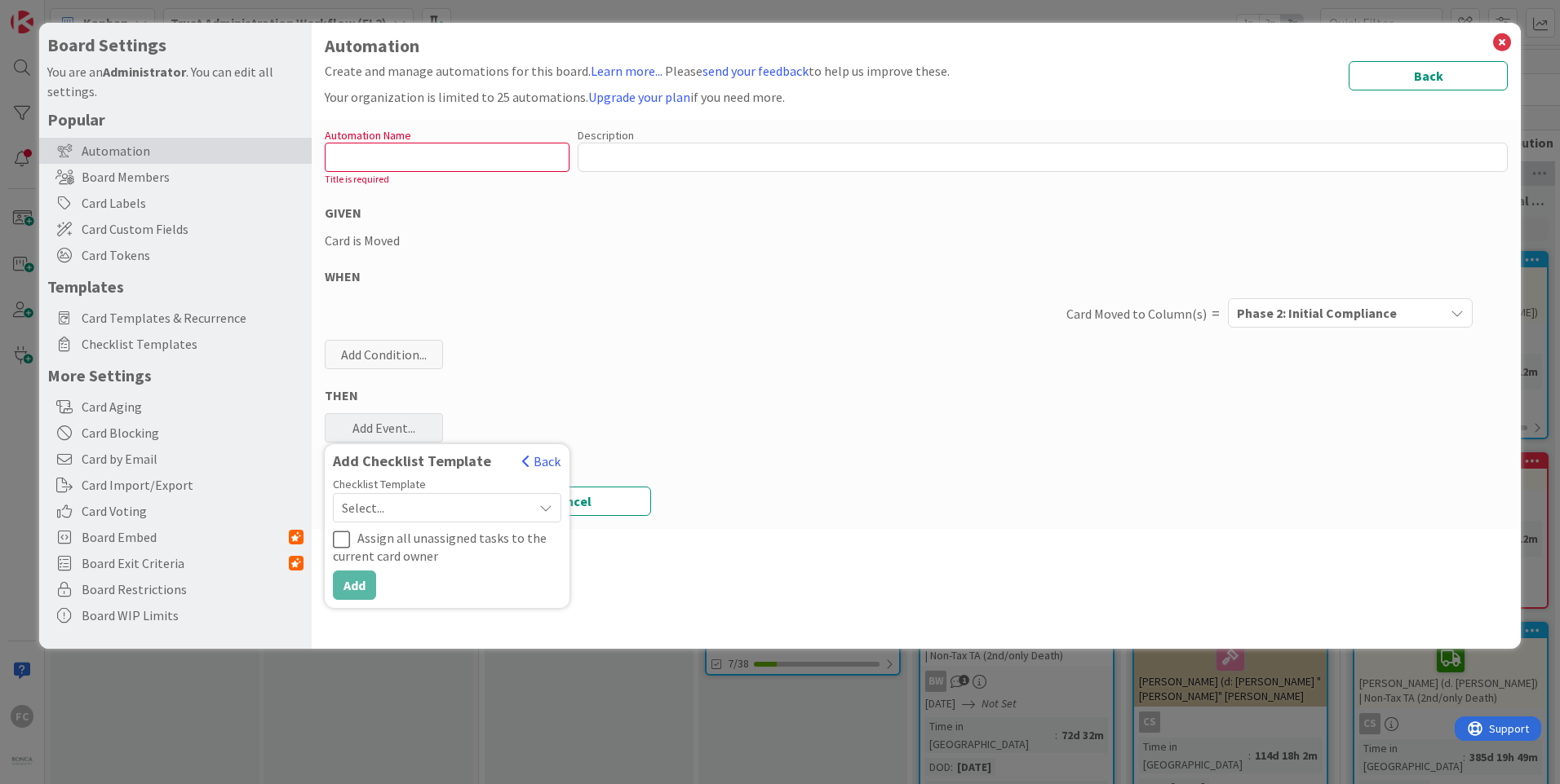
click at [468, 512] on span "Select..." at bounding box center [434, 508] width 183 height 23
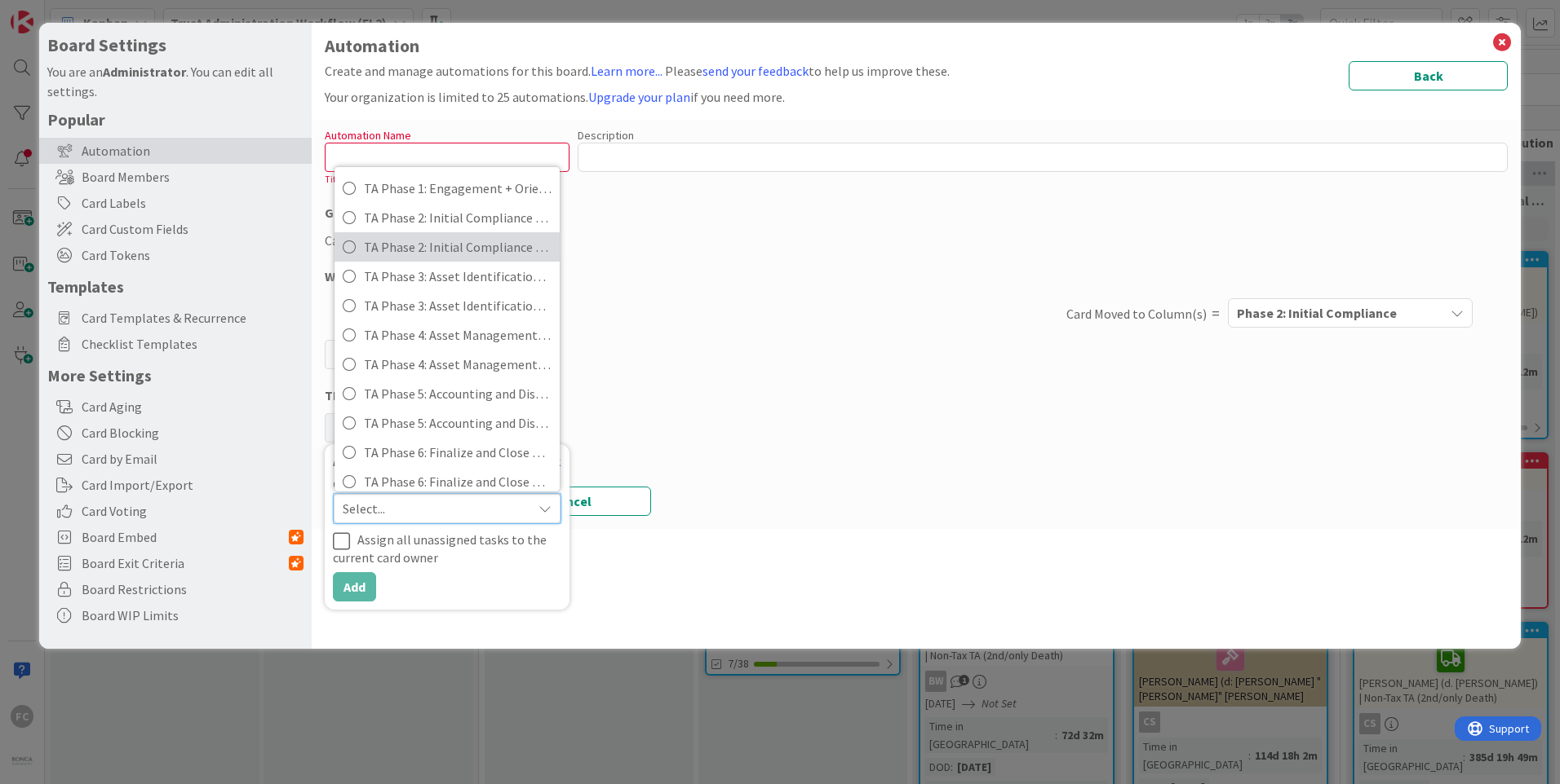
click at [474, 244] on span "TA Phase 2: Initial Compliance Our Work" at bounding box center [457, 247] width 187 height 25
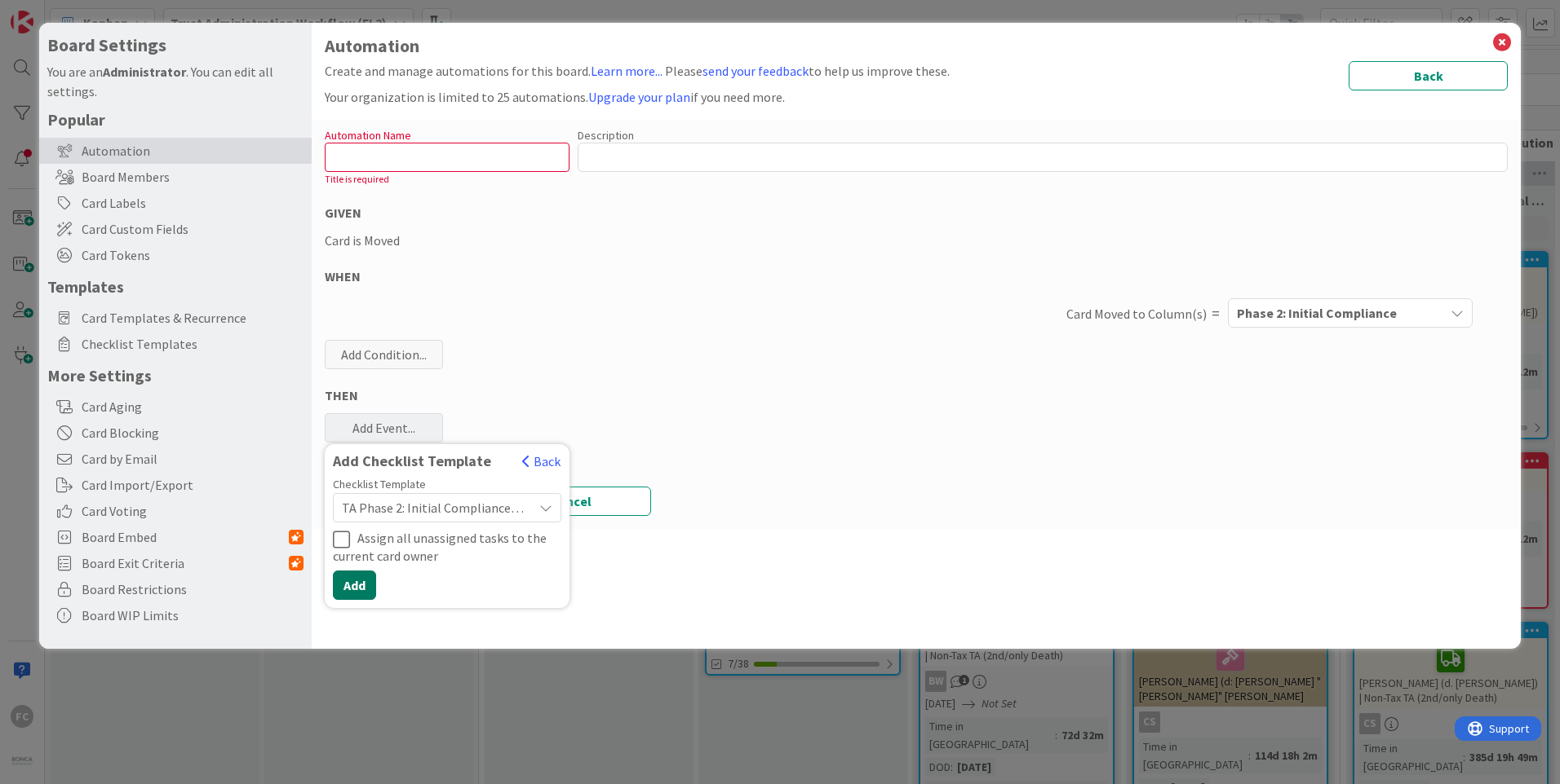
click at [360, 589] on button "Add" at bounding box center [354, 584] width 43 height 29
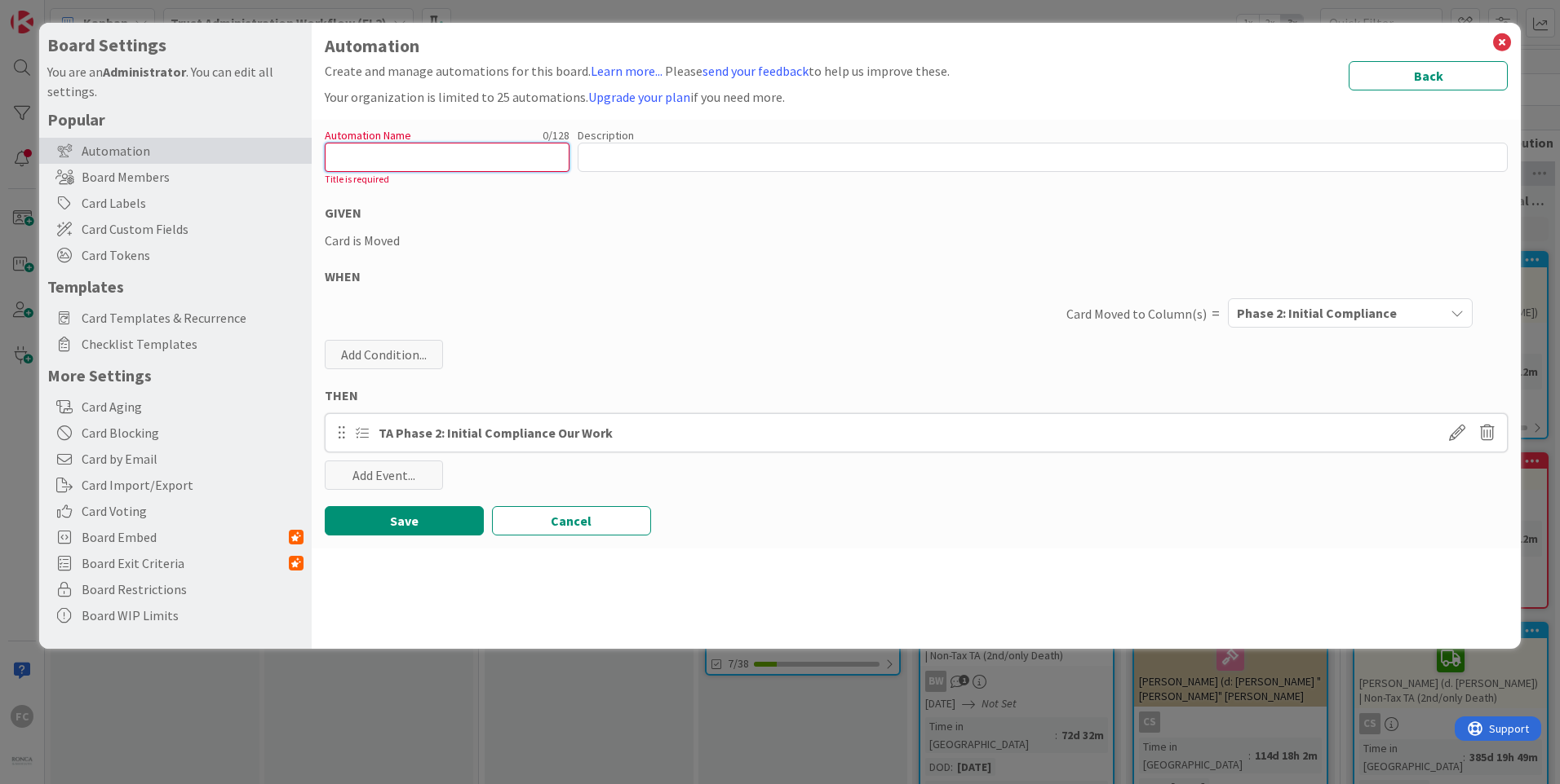
click at [468, 157] on input "text" at bounding box center [447, 156] width 244 height 29
type input "{"
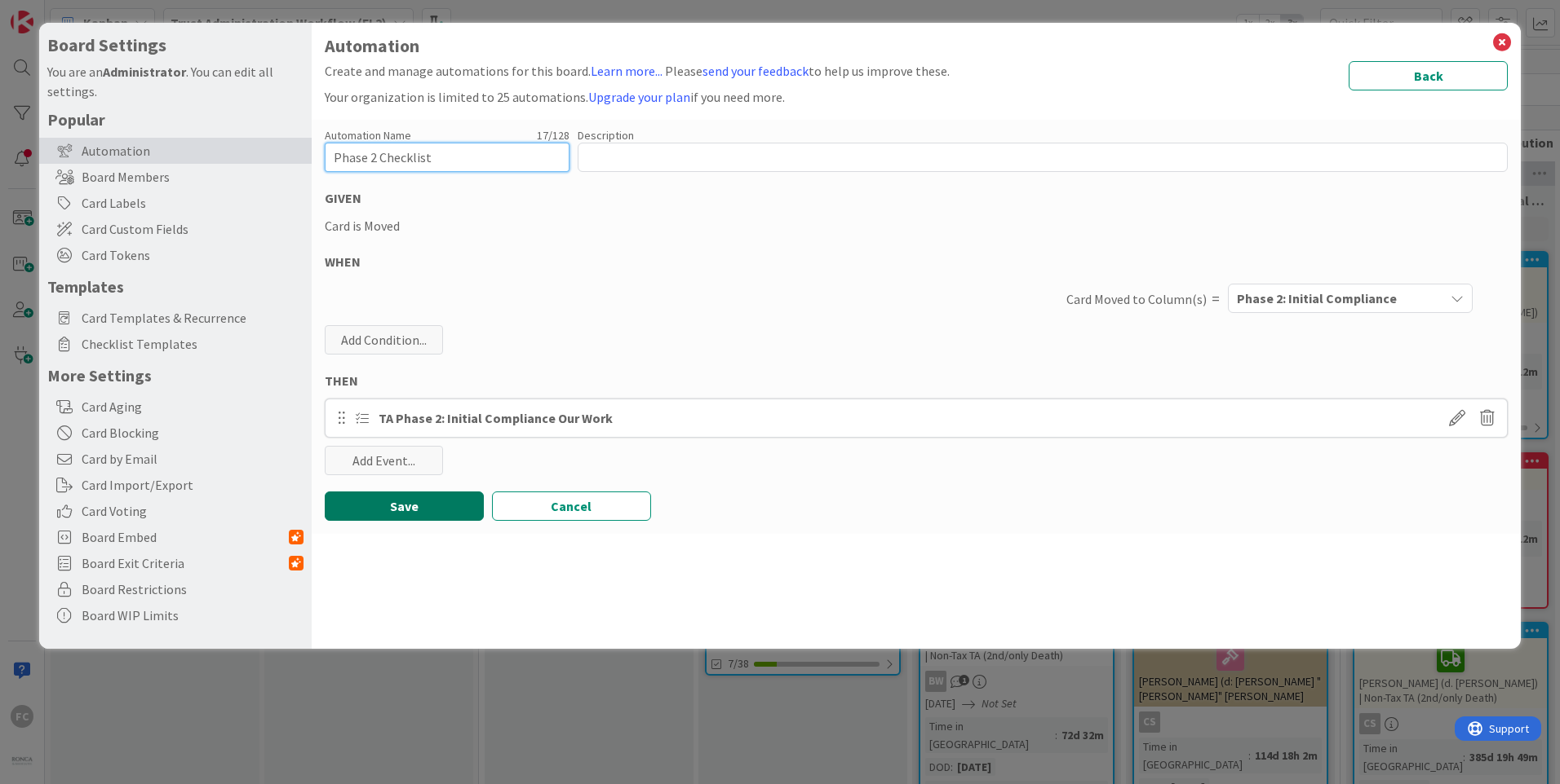
type input "Phase 2 Checklist"
click at [463, 502] on button "Save" at bounding box center [404, 505] width 159 height 29
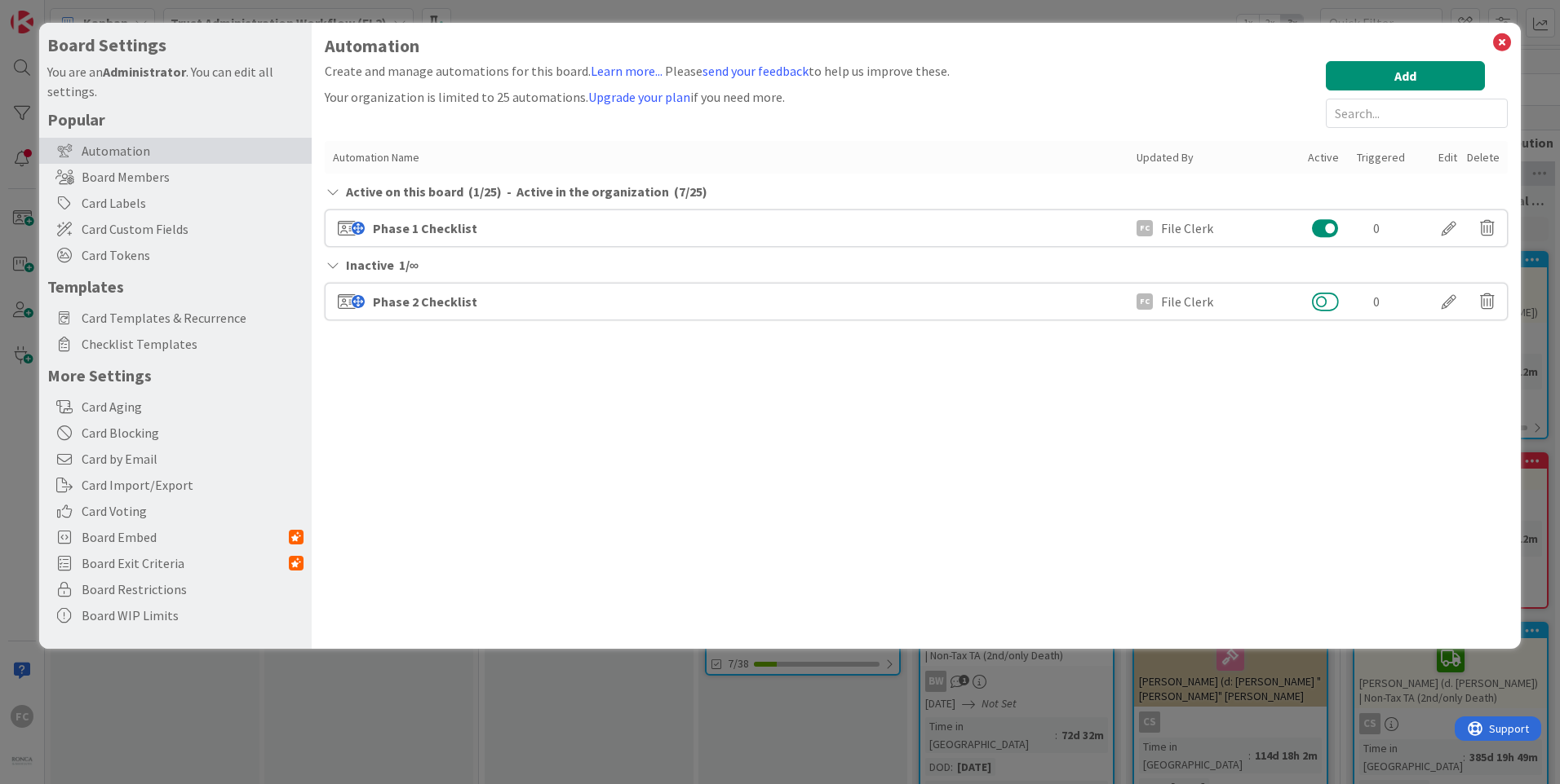
click at [1323, 294] on button at bounding box center [1325, 301] width 27 height 21
click at [1506, 44] on icon at bounding box center [1502, 42] width 21 height 23
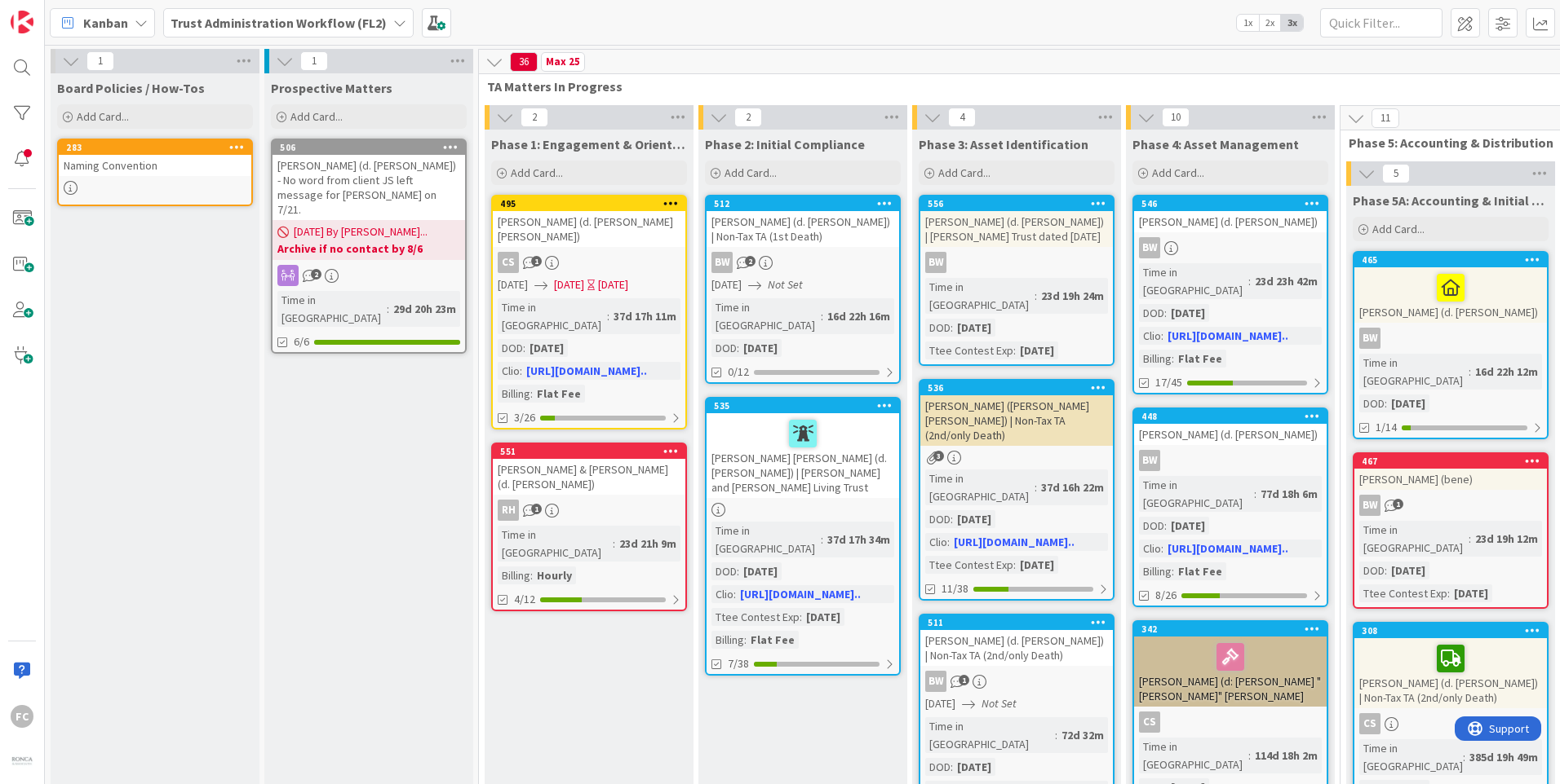
click at [130, 113] on div "Add Card..." at bounding box center [155, 117] width 196 height 25
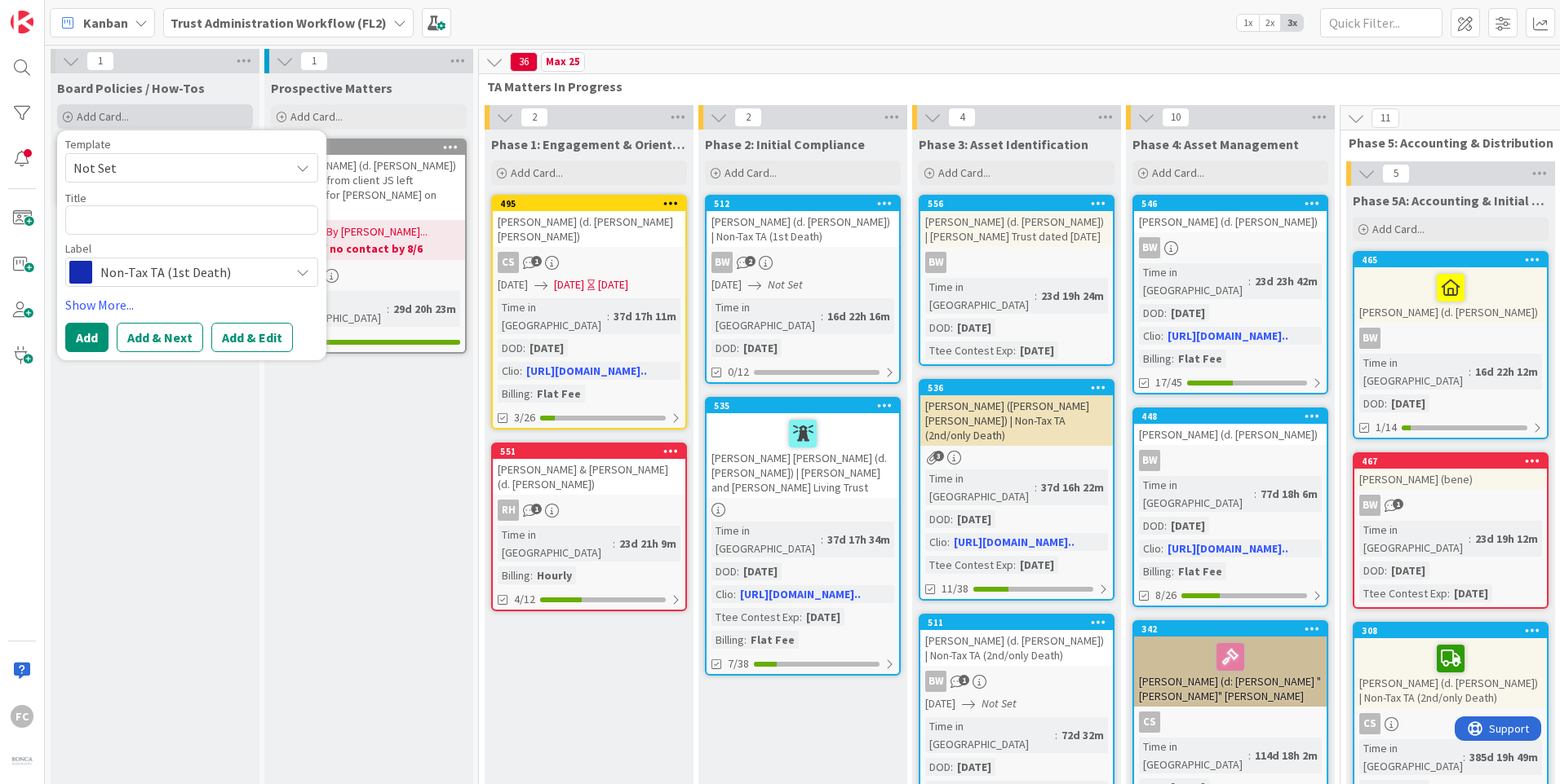
type textarea "x"
type textarea "t"
type textarea "x"
type textarea "te"
type textarea "x"
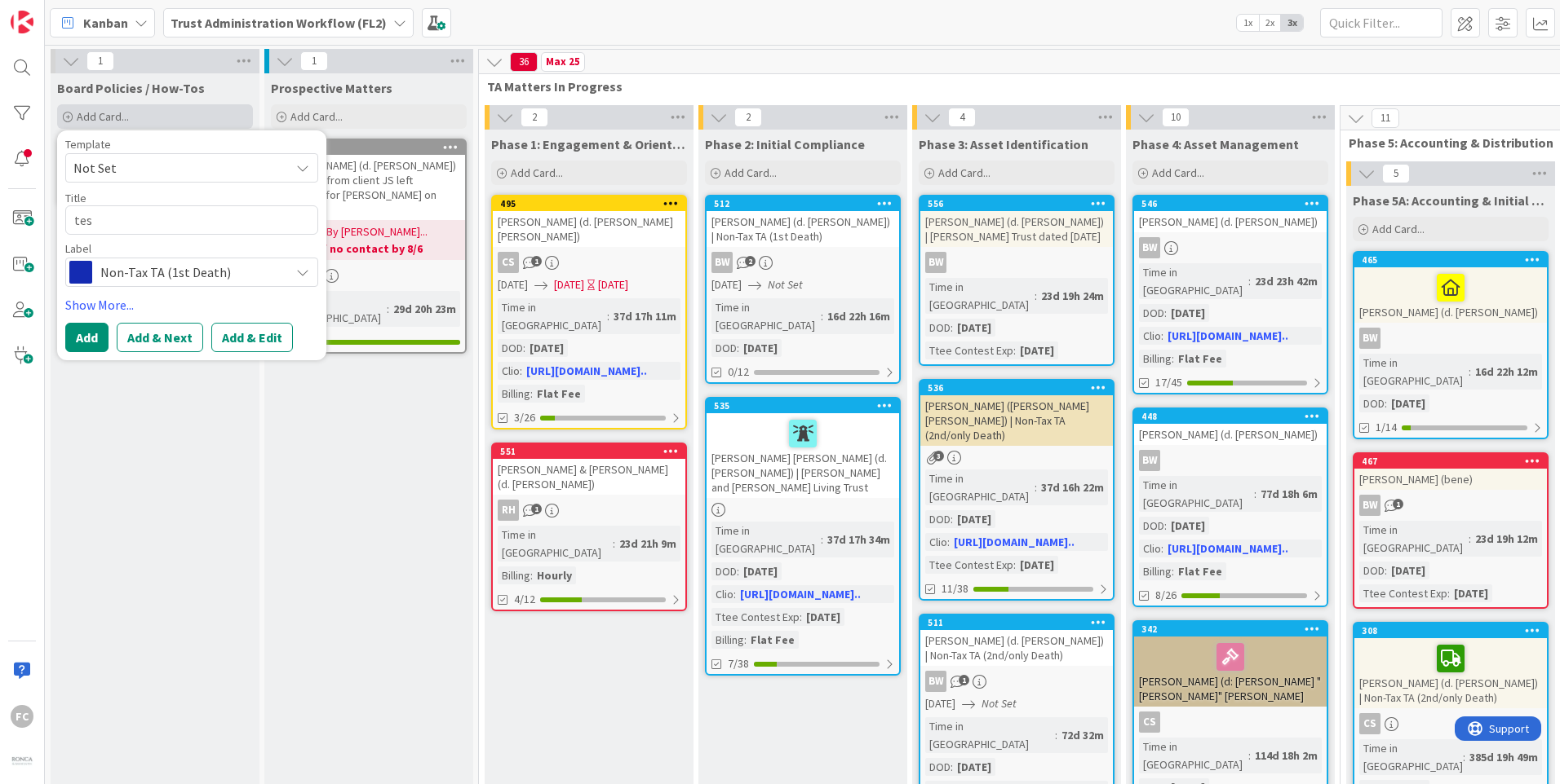
type textarea "test"
type textarea "x"
type textarea "test"
click at [104, 272] on span "Non-Tax TA (1st Death)" at bounding box center [191, 272] width 181 height 23
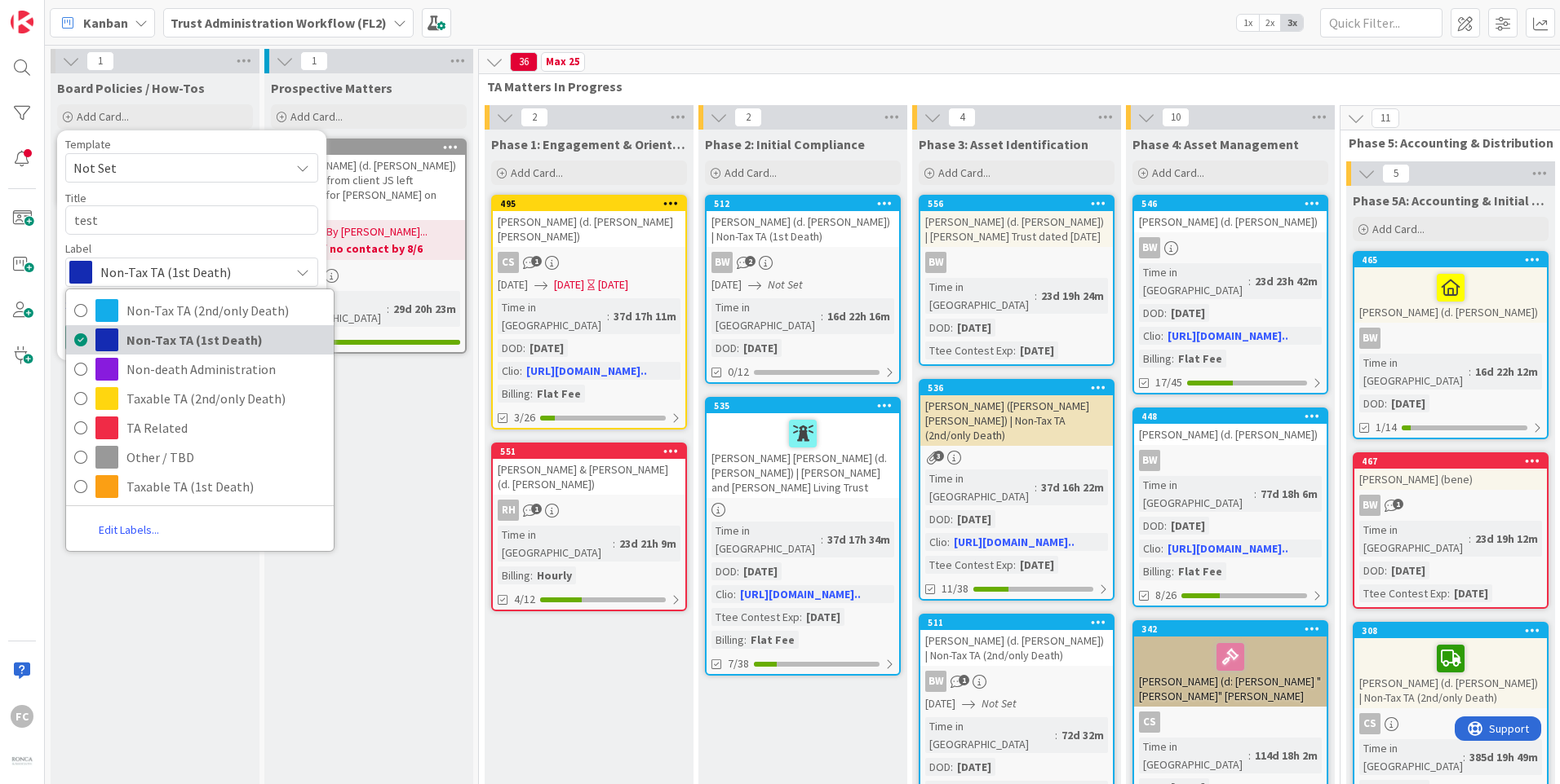
click at [69, 344] on link "Non-Tax TA (1st Death)" at bounding box center [200, 339] width 267 height 29
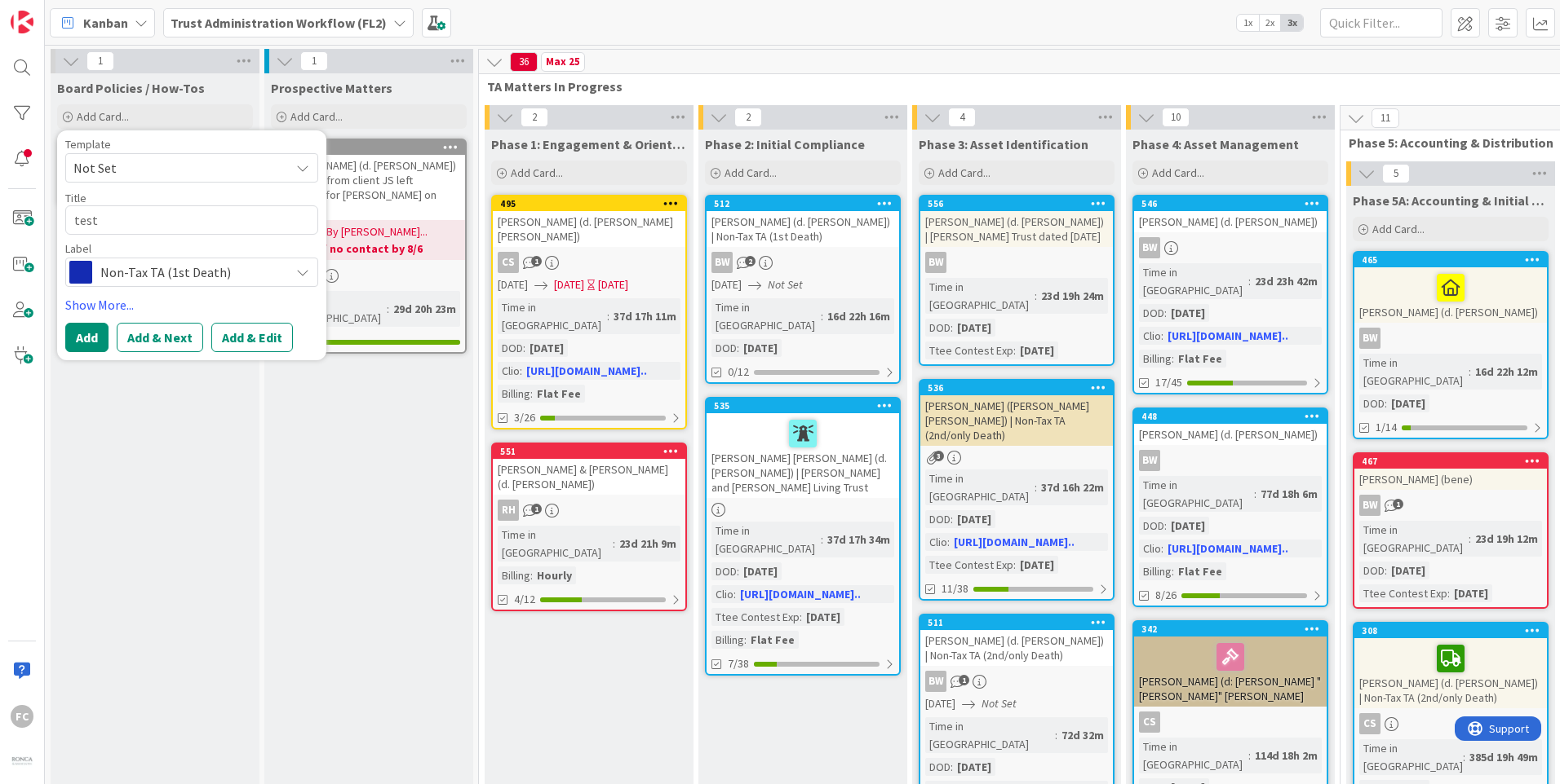
click at [126, 278] on span "Non-Tax TA (1st Death)" at bounding box center [191, 272] width 181 height 23
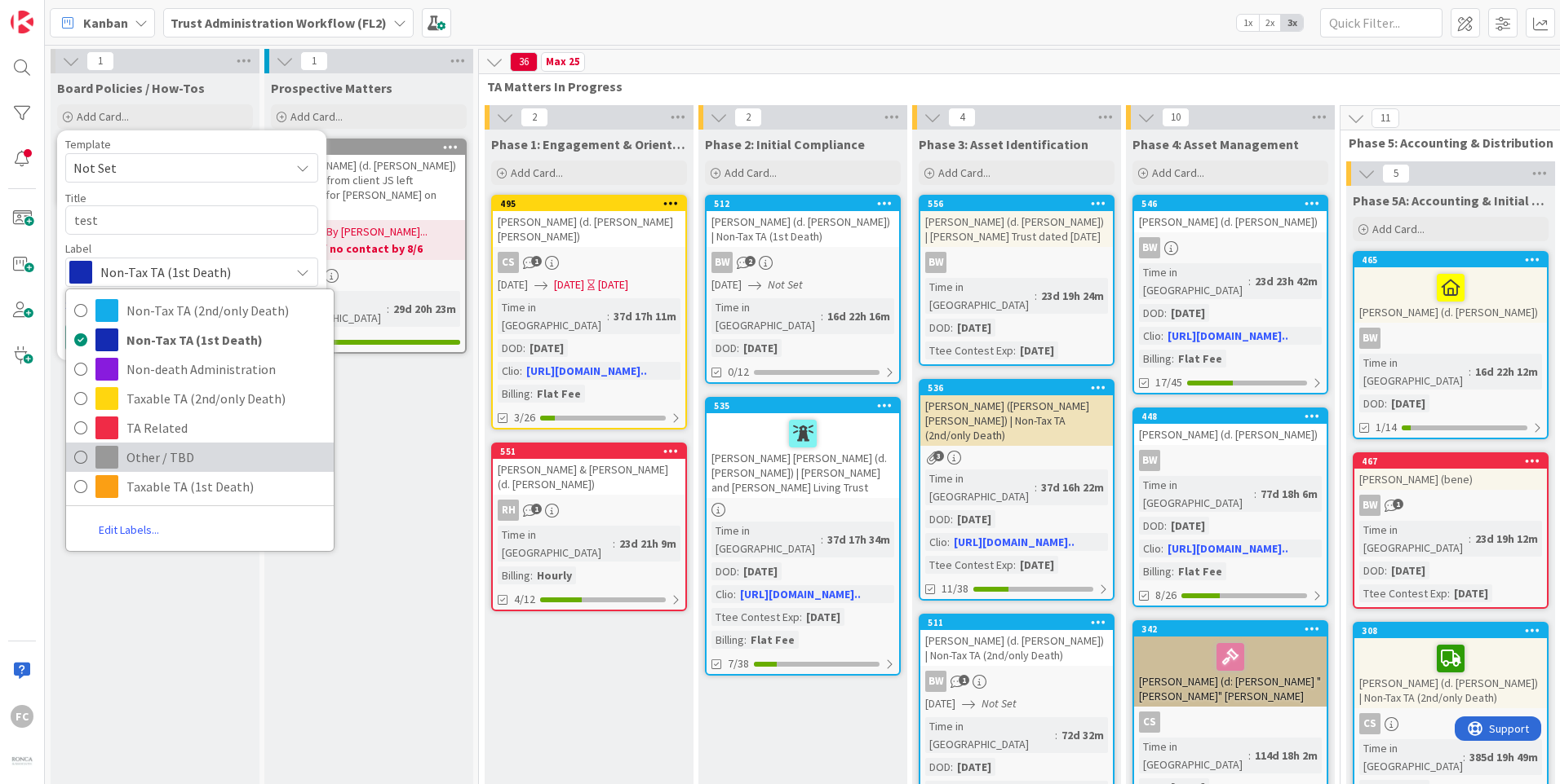
click at [156, 454] on span "Other / TBD" at bounding box center [226, 458] width 199 height 25
type textarea "x"
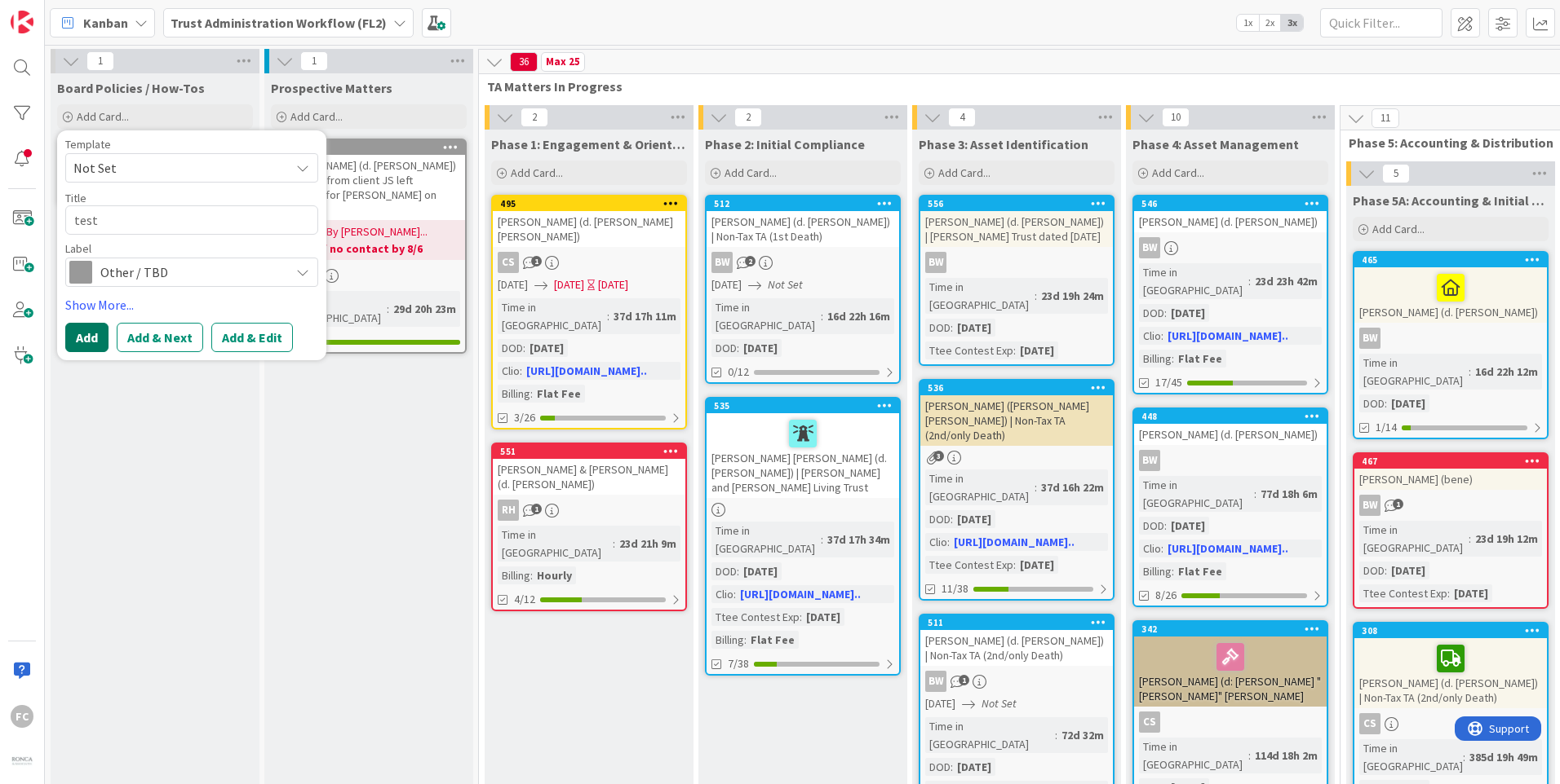
click at [84, 338] on button "Add" at bounding box center [86, 337] width 43 height 29
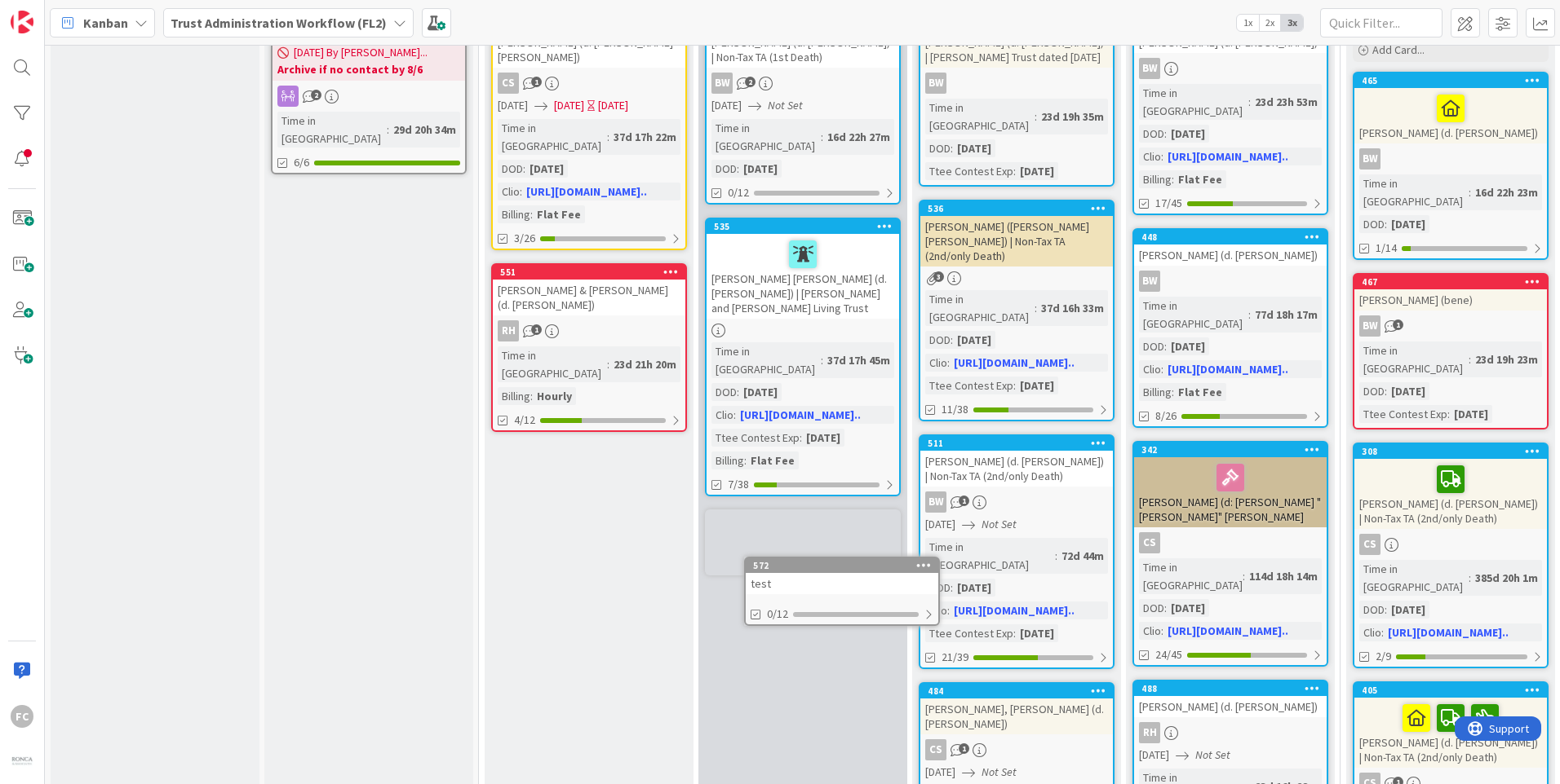
scroll to position [185, 0]
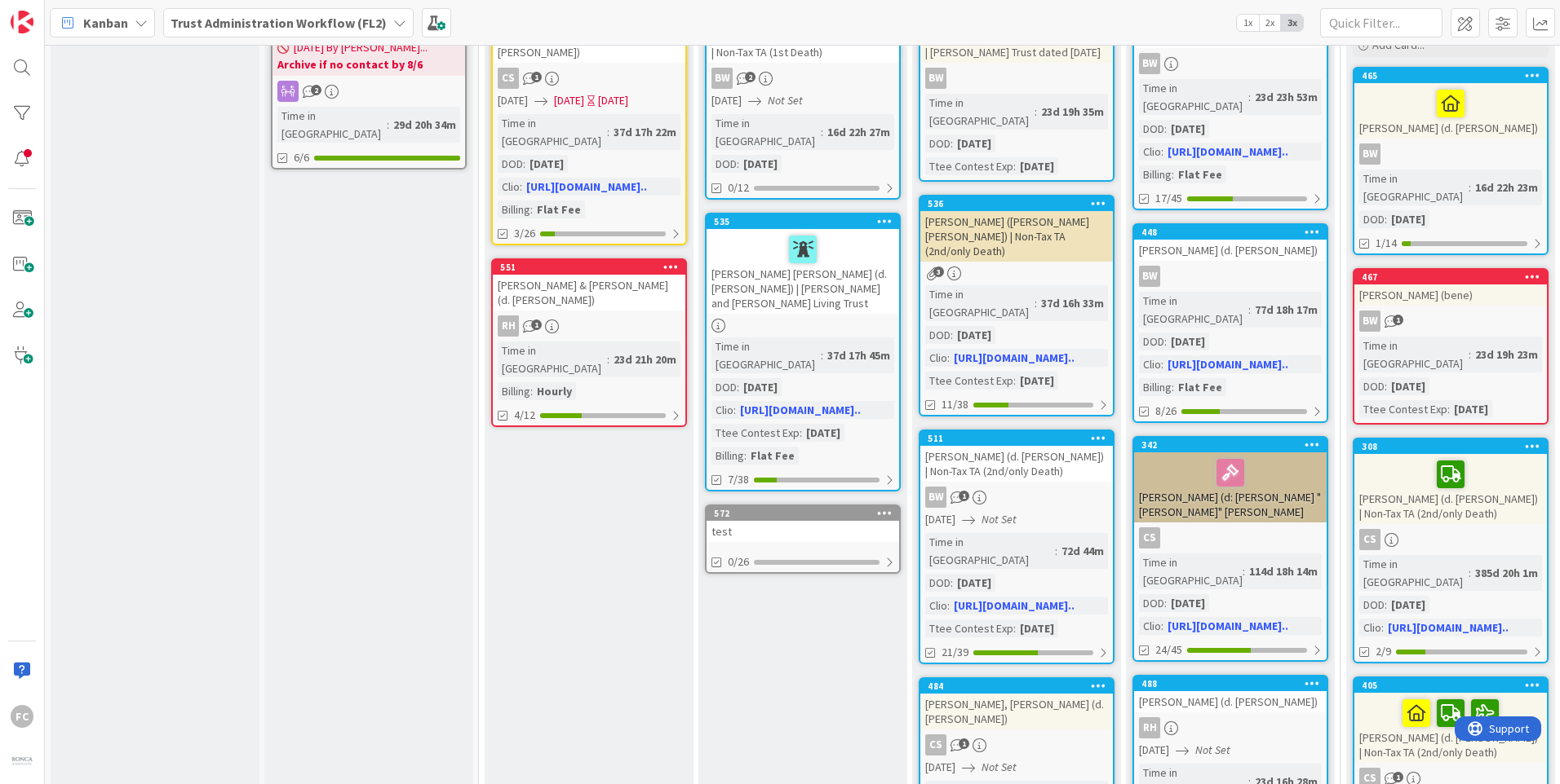
click at [873, 508] on div at bounding box center [884, 513] width 29 height 11
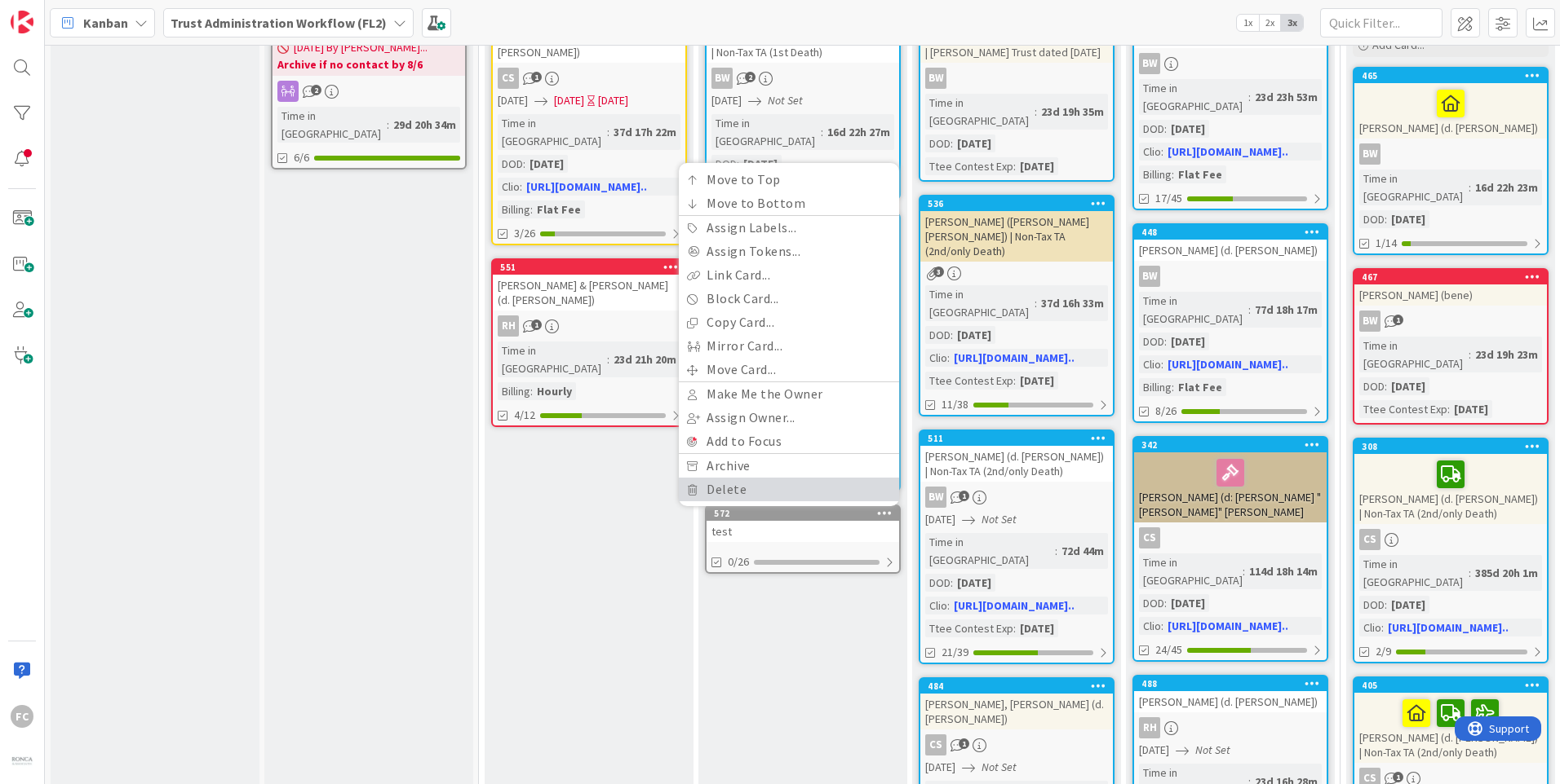
click at [796, 478] on link "Delete" at bounding box center [789, 490] width 220 height 24
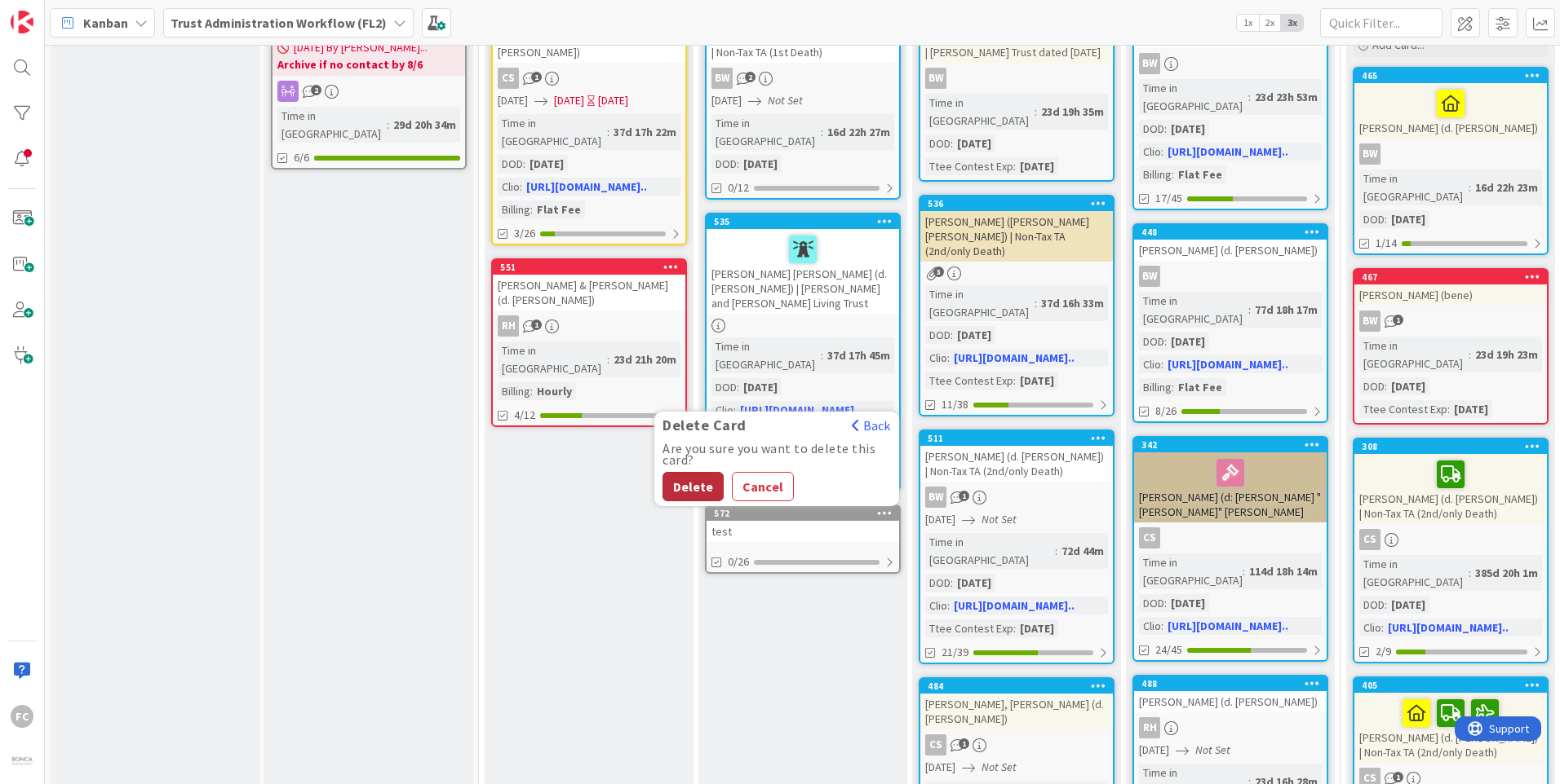
click at [682, 472] on button "Delete" at bounding box center [693, 486] width 62 height 29
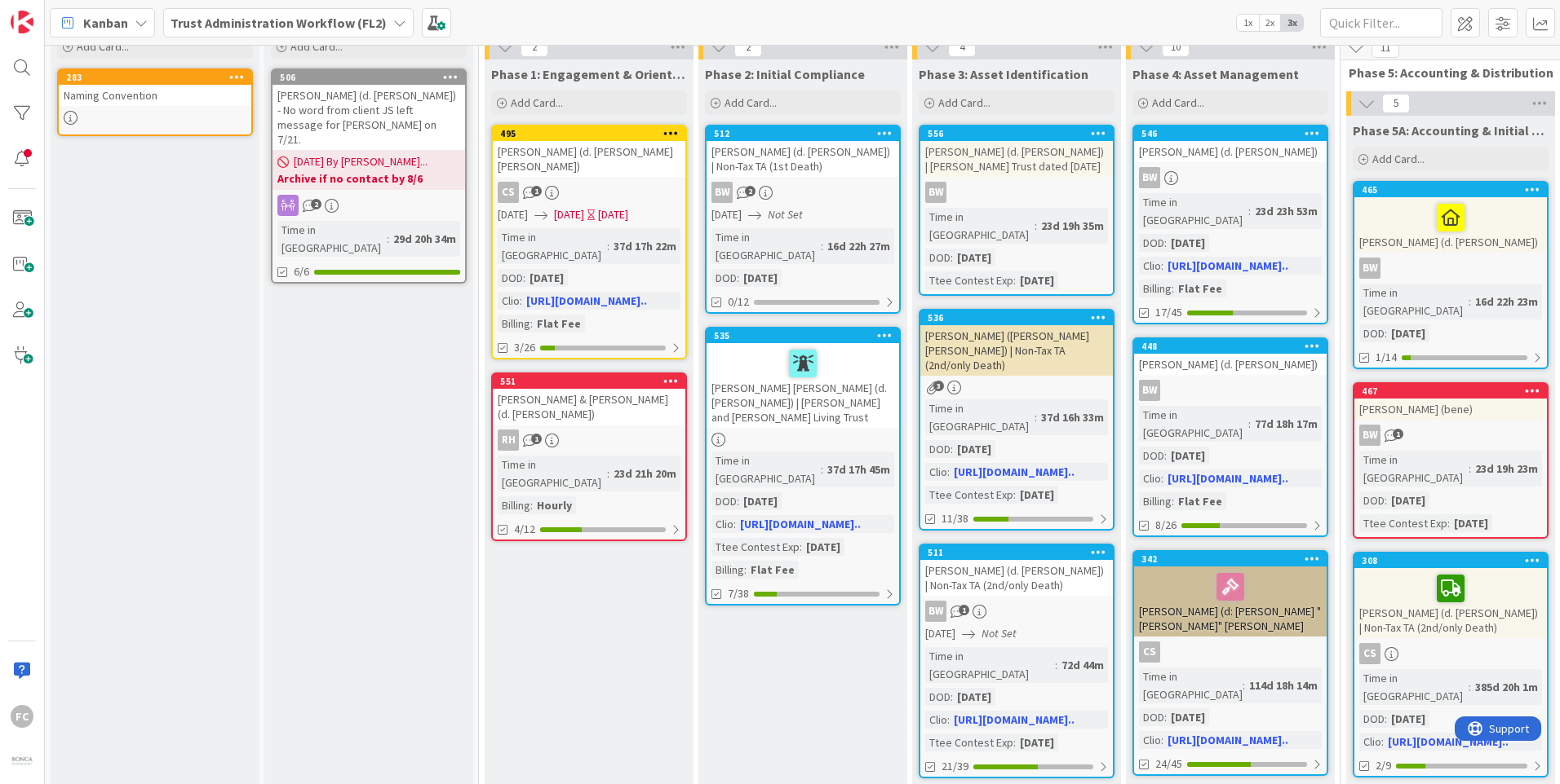
scroll to position [0, 0]
